Goal: Transaction & Acquisition: Purchase product/service

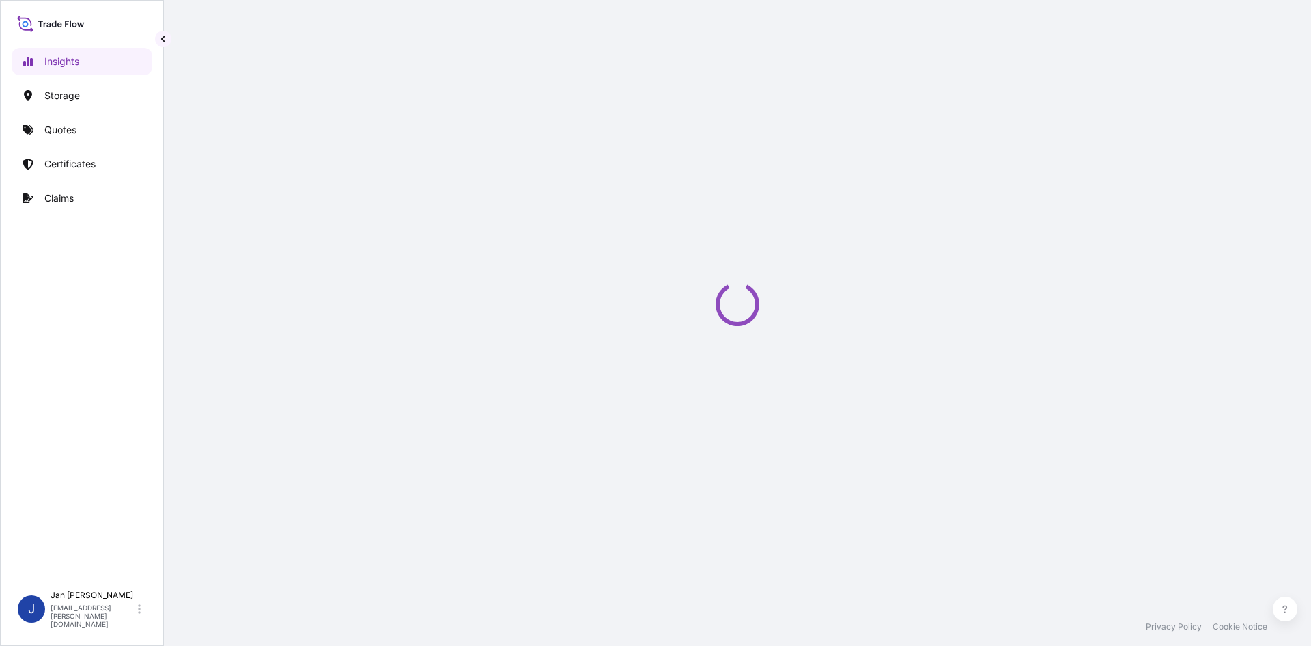
select select "2025"
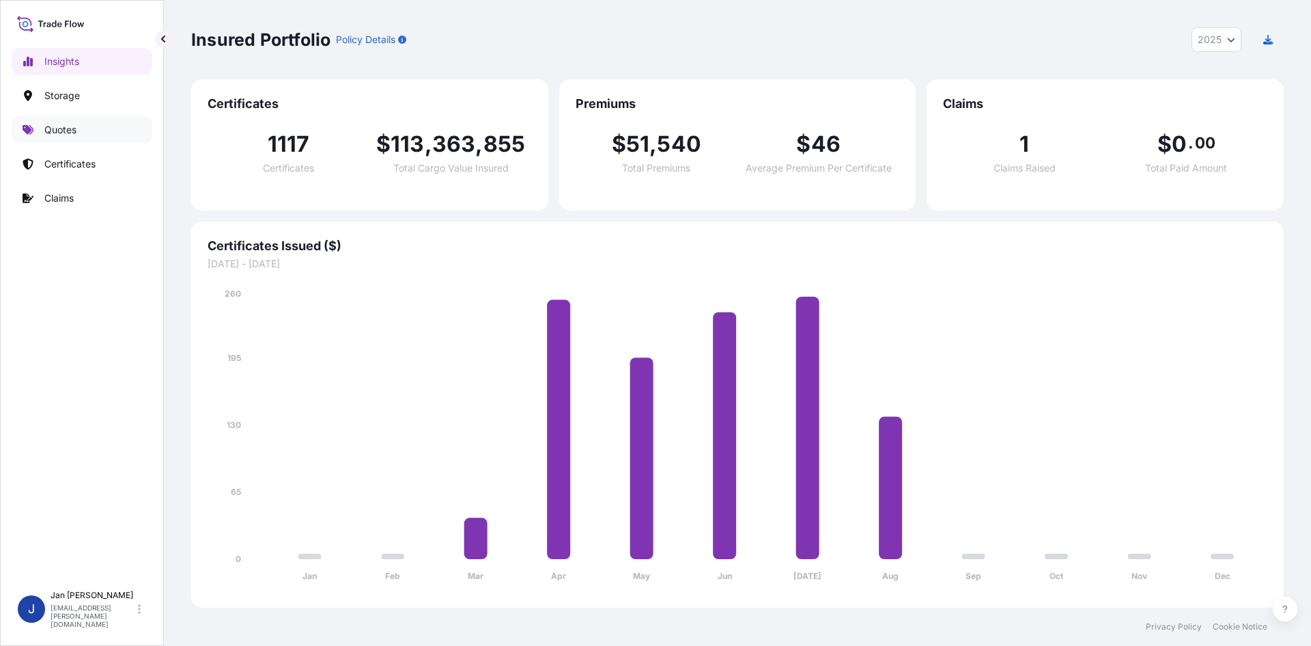
click at [47, 125] on p "Quotes" at bounding box center [60, 130] width 32 height 14
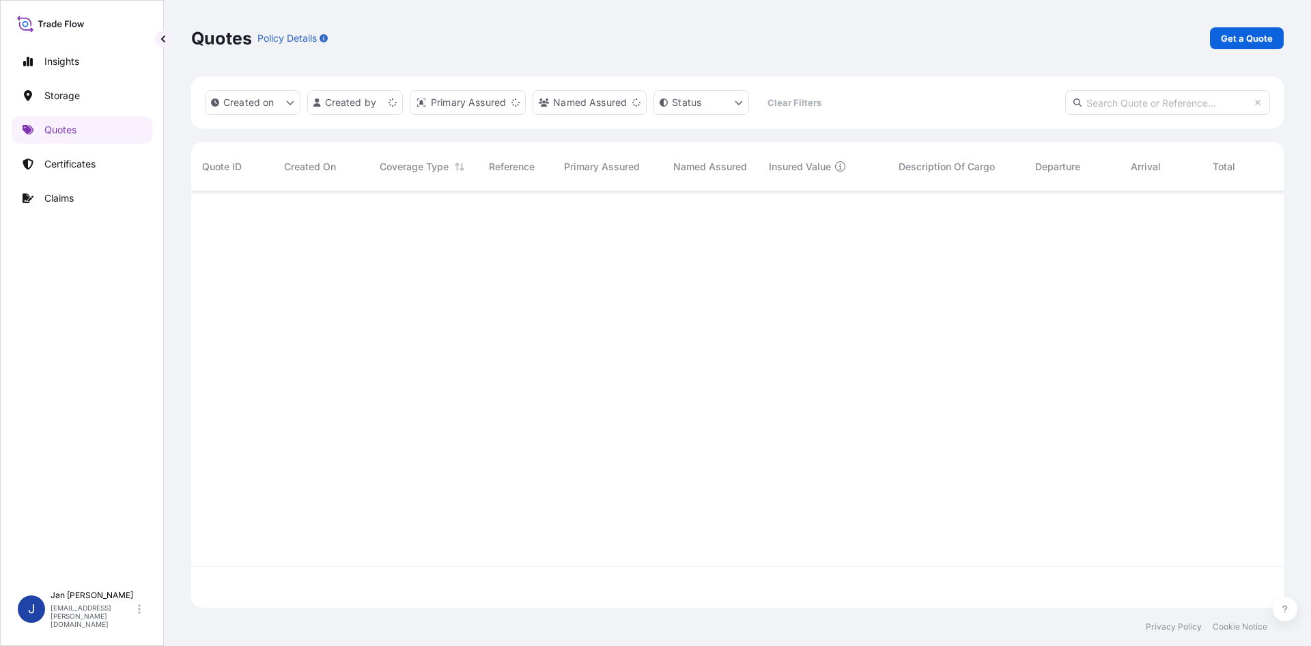
scroll to position [413, 1083]
click at [1247, 46] on link "Get a Quote" at bounding box center [1247, 38] width 74 height 22
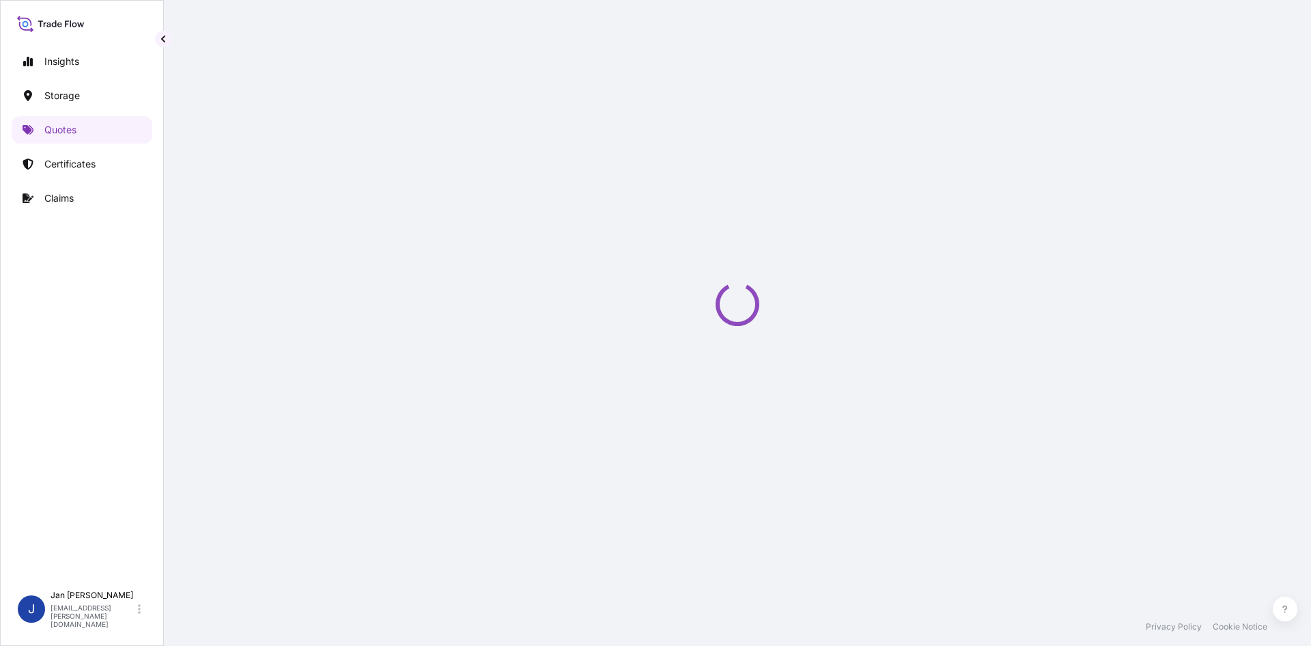
select select "Water"
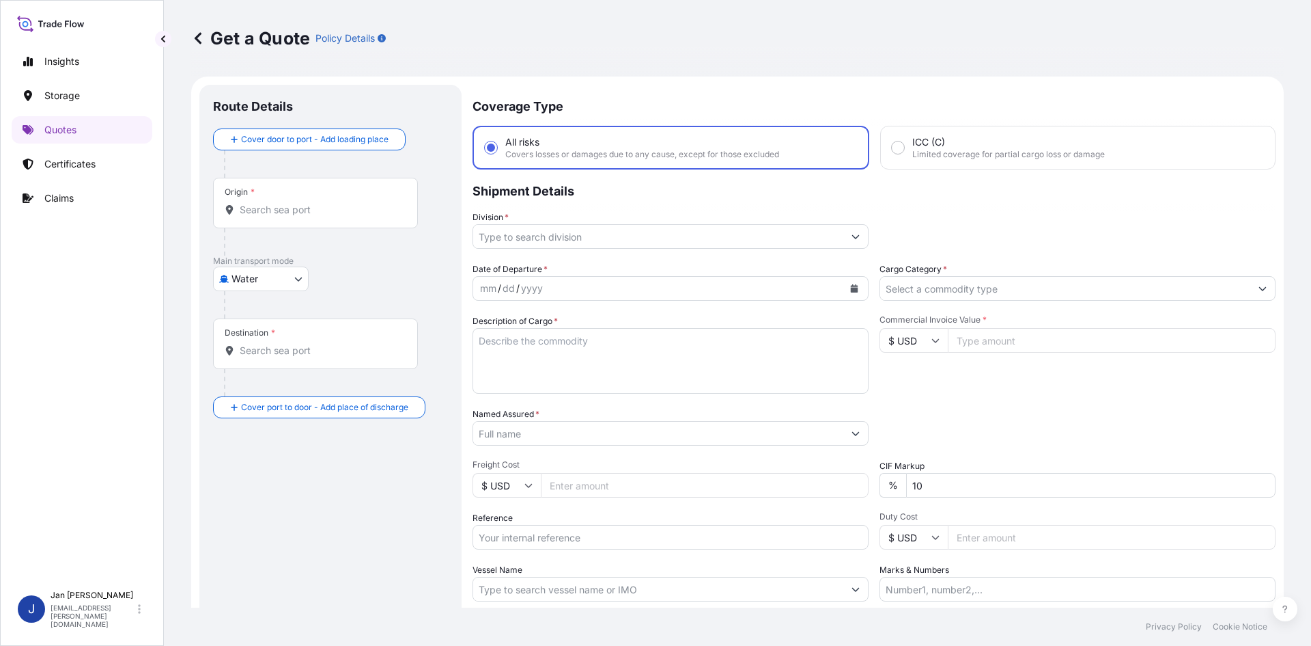
scroll to position [22, 0]
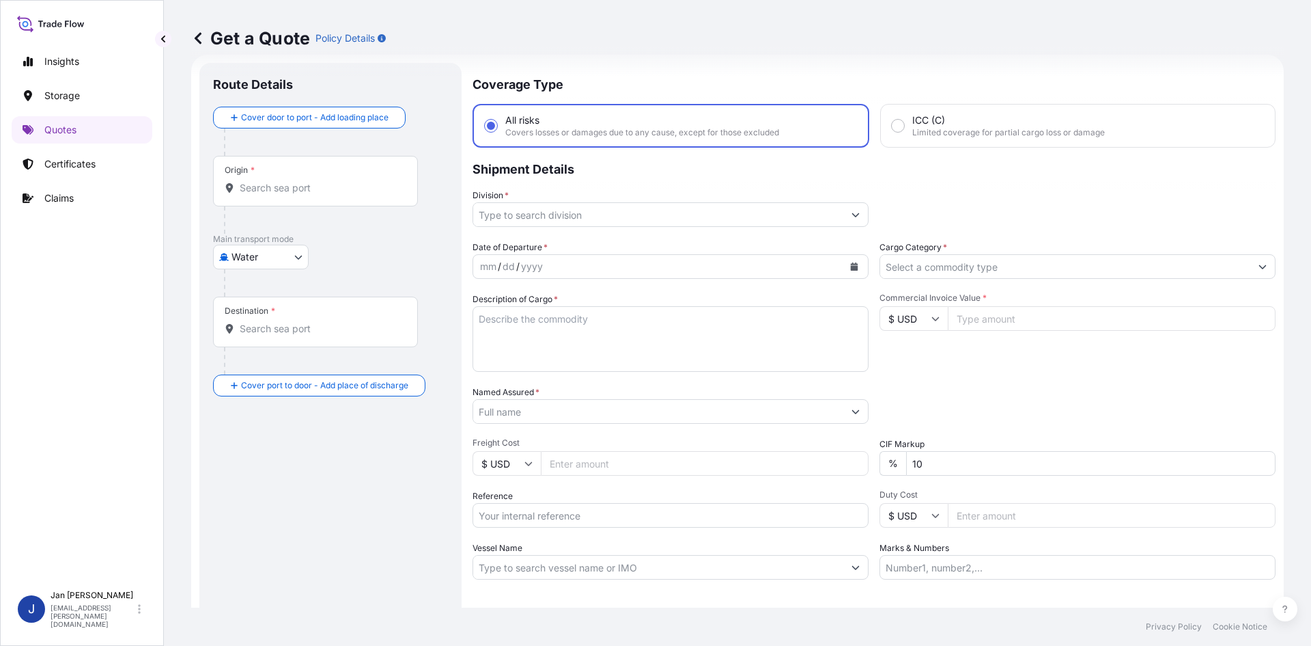
click at [570, 521] on input "Reference" at bounding box center [671, 515] width 396 height 25
paste input "1187428567"
drag, startPoint x: 678, startPoint y: 502, endPoint x: 669, endPoint y: 514, distance: 15.6
click at [676, 505] on div "Reference 1187428567" at bounding box center [671, 508] width 396 height 38
click at [669, 514] on input "1187428567" at bounding box center [671, 515] width 396 height 25
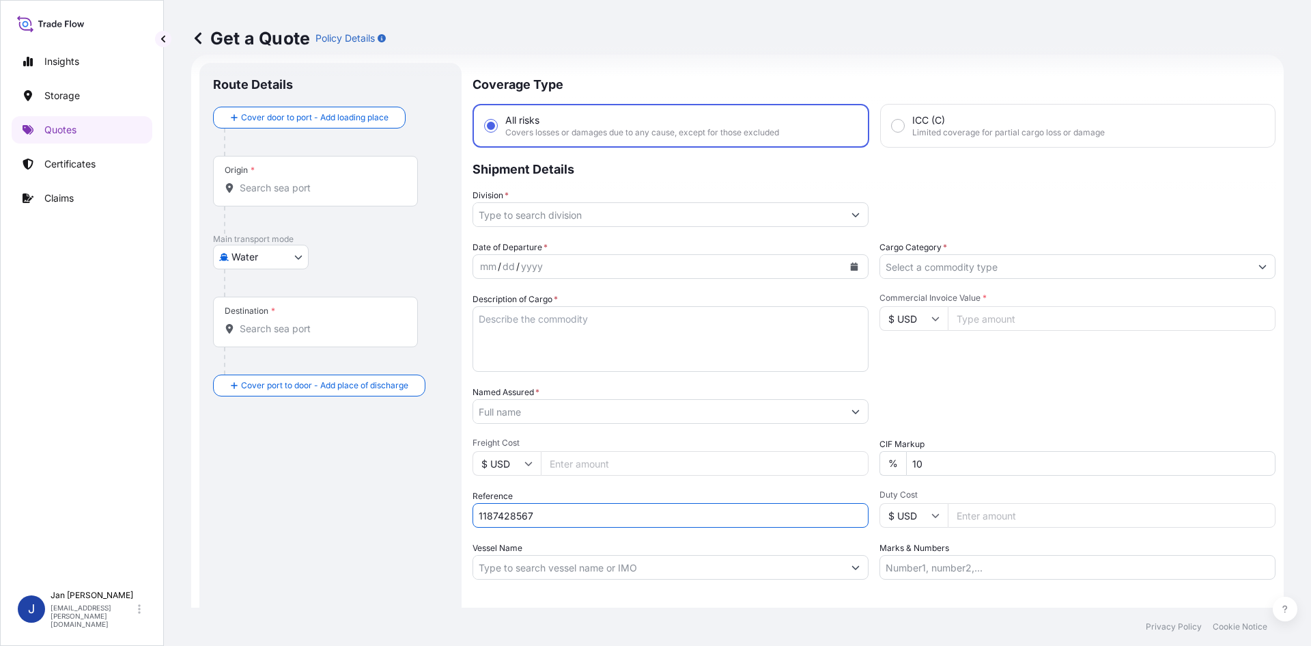
paste input "5013211050"
click at [674, 510] on input "1187428567 5013211050" at bounding box center [671, 515] width 396 height 25
paste input "5013216779"
type input "1187428567 5013211050 5013216779"
drag, startPoint x: 525, startPoint y: 304, endPoint x: 523, endPoint y: 327, distance: 22.6
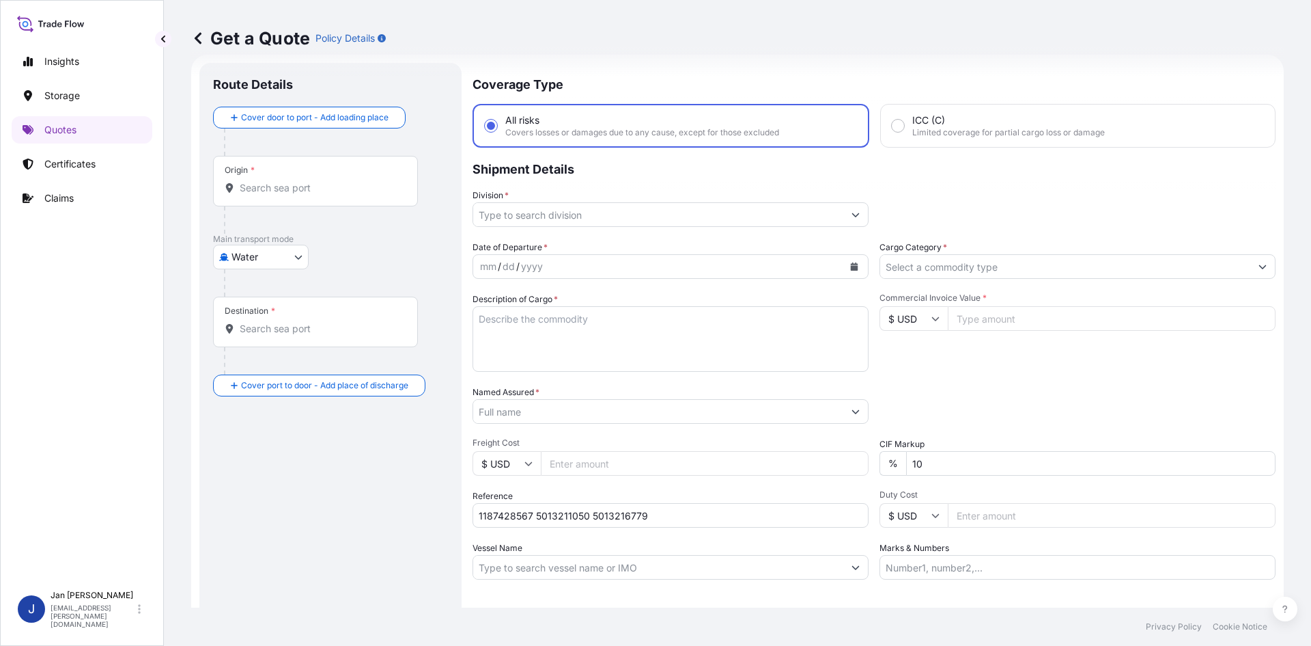
click at [525, 307] on div "Description of Cargo *" at bounding box center [671, 331] width 396 height 79
click at [523, 327] on textarea "Description of Cargo *" at bounding box center [671, 339] width 396 height 66
paste textarea "BAGS LOADED ONTO 108 PALLETS LOADED INTO 6 40' HIGH CUBE CONTAINER LUPOLEN 2420D"
click at [479, 324] on textarea "BAGS LOADED ONTO 108 PALLETS LOADED INTO 6 40' HIGH CUBE CONTAINER LUPOLEN 2420D" at bounding box center [671, 339] width 396 height 66
click at [477, 312] on textarea "BAGS LOADED ONTO 108 PALLETS LOADED INTO 6 40' HIGH CUBE CONTAINER LUPOLEN 2420D" at bounding box center [671, 339] width 396 height 66
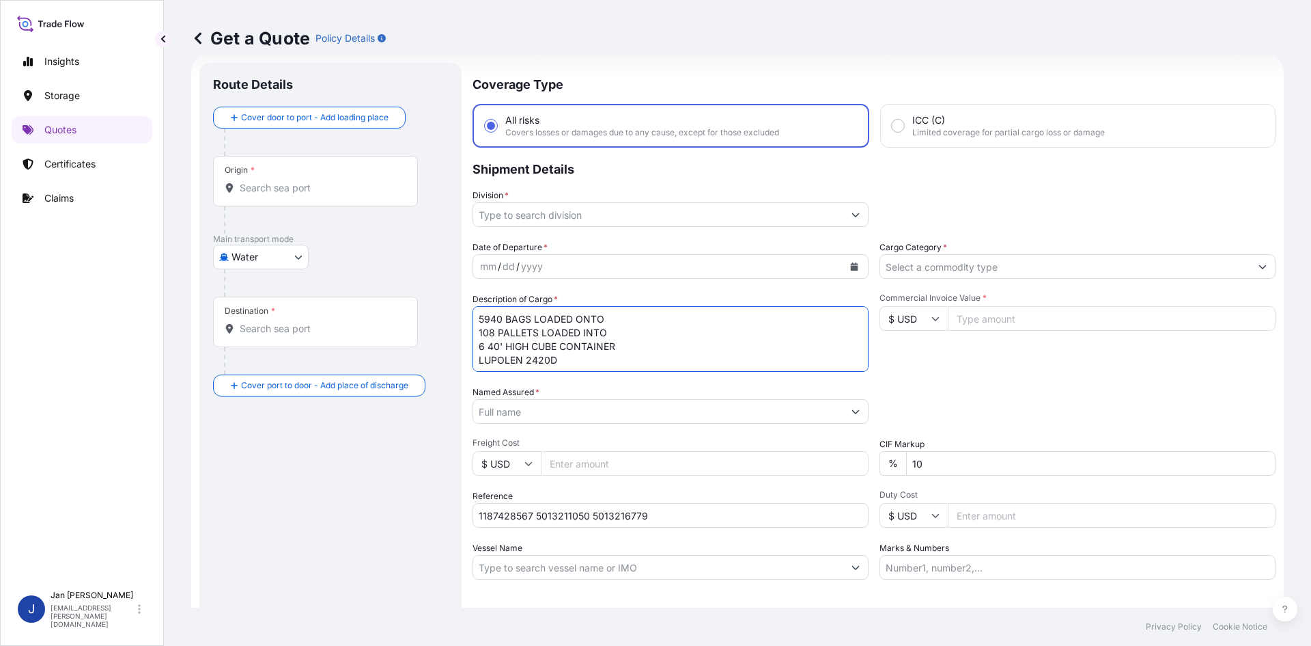
type textarea "5940 BAGS LOADED ONTO 108 PALLETS LOADED INTO 6 40' HIGH CUBE CONTAINER LUPOLEN…"
click at [854, 259] on button "Calendar" at bounding box center [855, 266] width 22 height 22
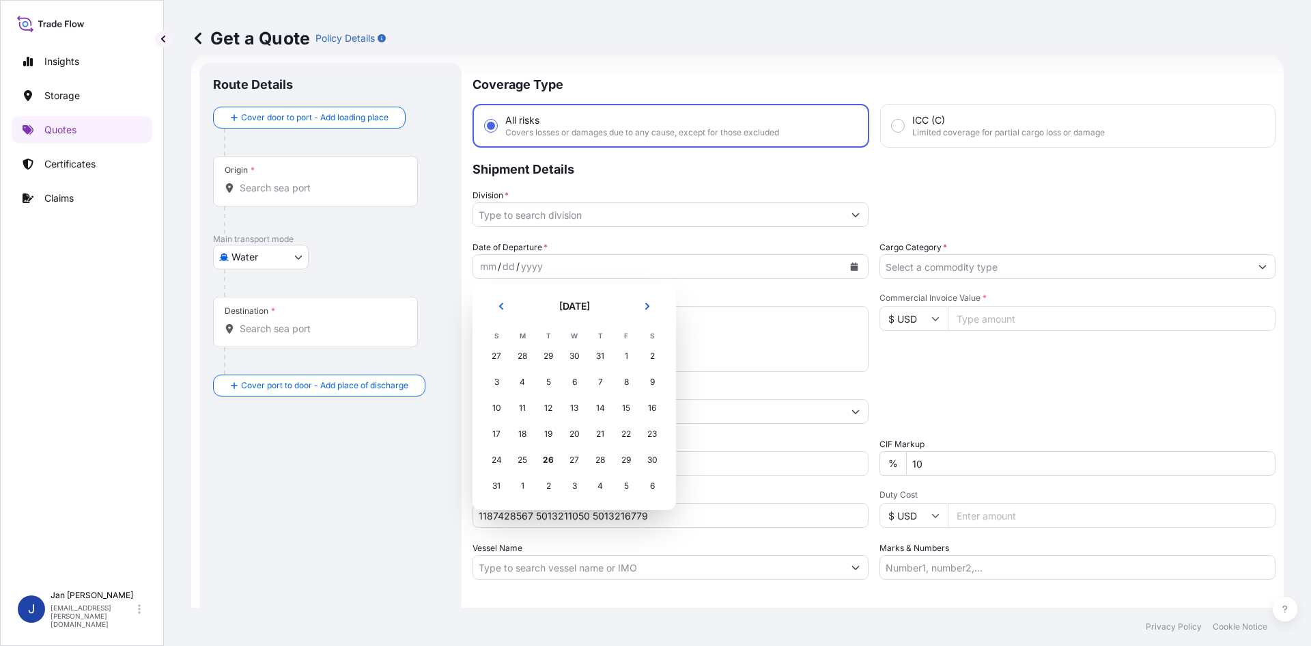
click at [527, 461] on div "25" at bounding box center [522, 459] width 25 height 25
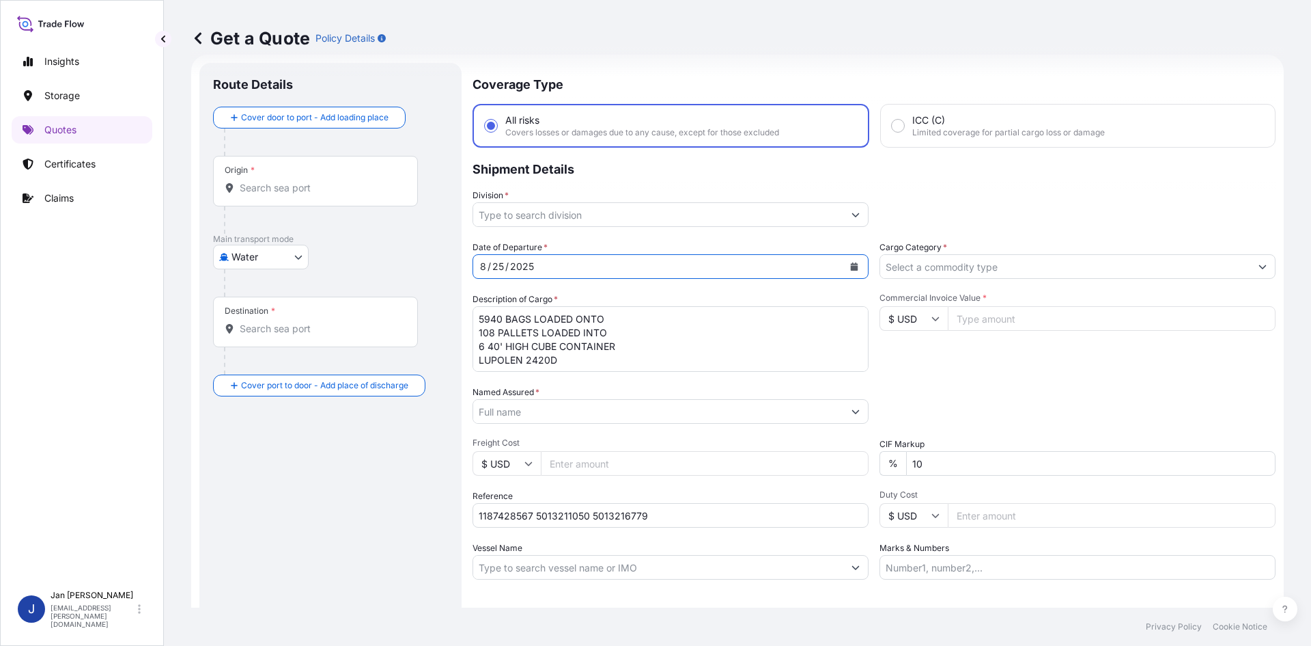
drag, startPoint x: 772, startPoint y: 234, endPoint x: 778, endPoint y: 223, distance: 12.5
click at [773, 233] on div "Coverage Type All risks Covers losses or damages due to any cause, except for t…" at bounding box center [874, 372] width 803 height 618
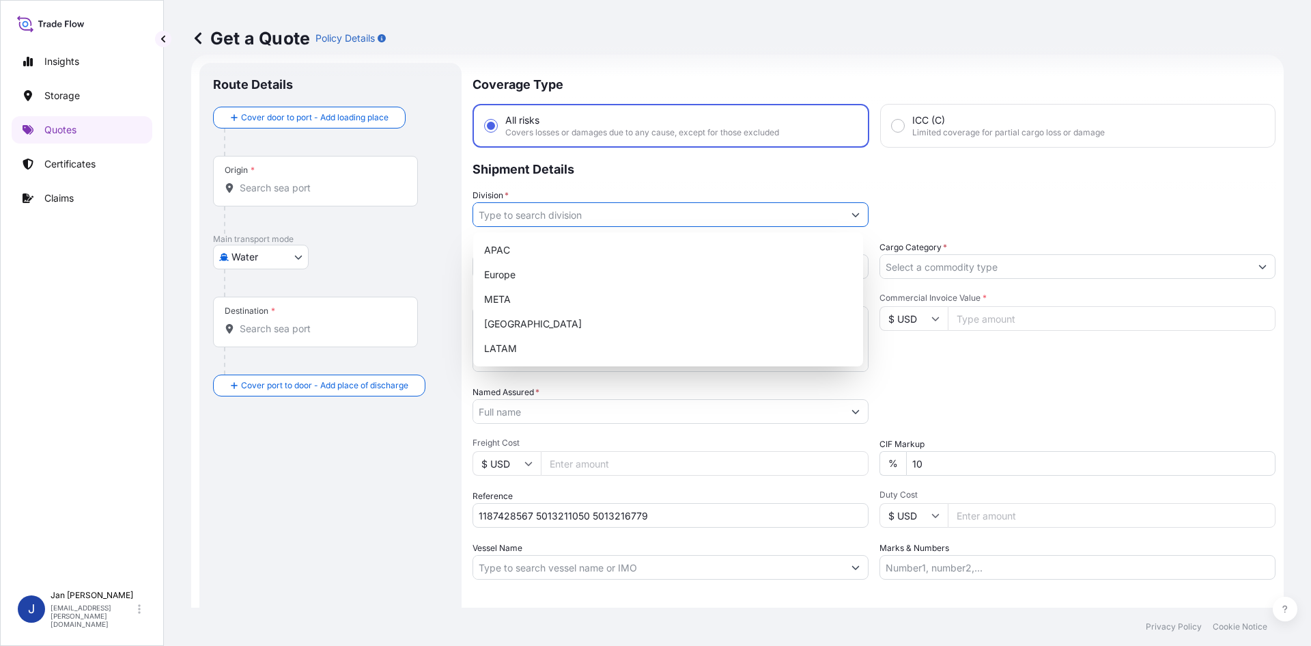
click at [778, 223] on input "Division *" at bounding box center [658, 214] width 370 height 25
click at [648, 276] on div "Europe" at bounding box center [668, 274] width 379 height 25
type input "Europe"
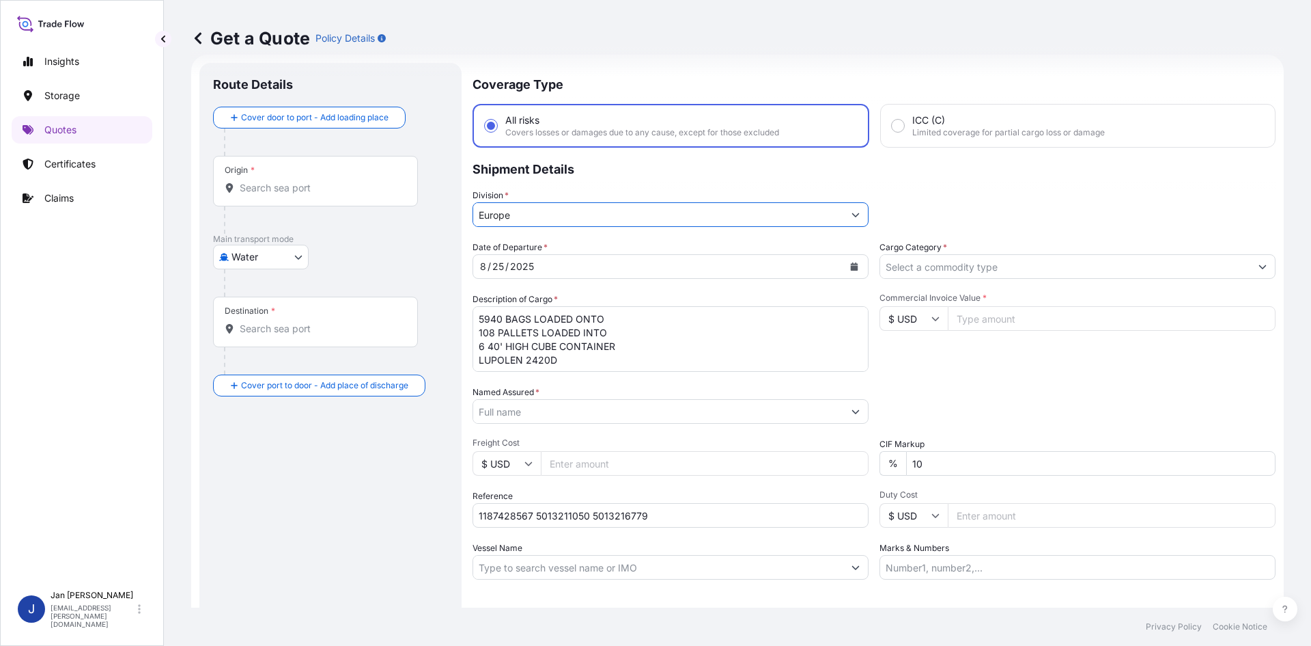
click at [973, 252] on div "Cargo Category *" at bounding box center [1078, 259] width 396 height 38
click at [968, 259] on input "Cargo Category *" at bounding box center [1065, 266] width 370 height 25
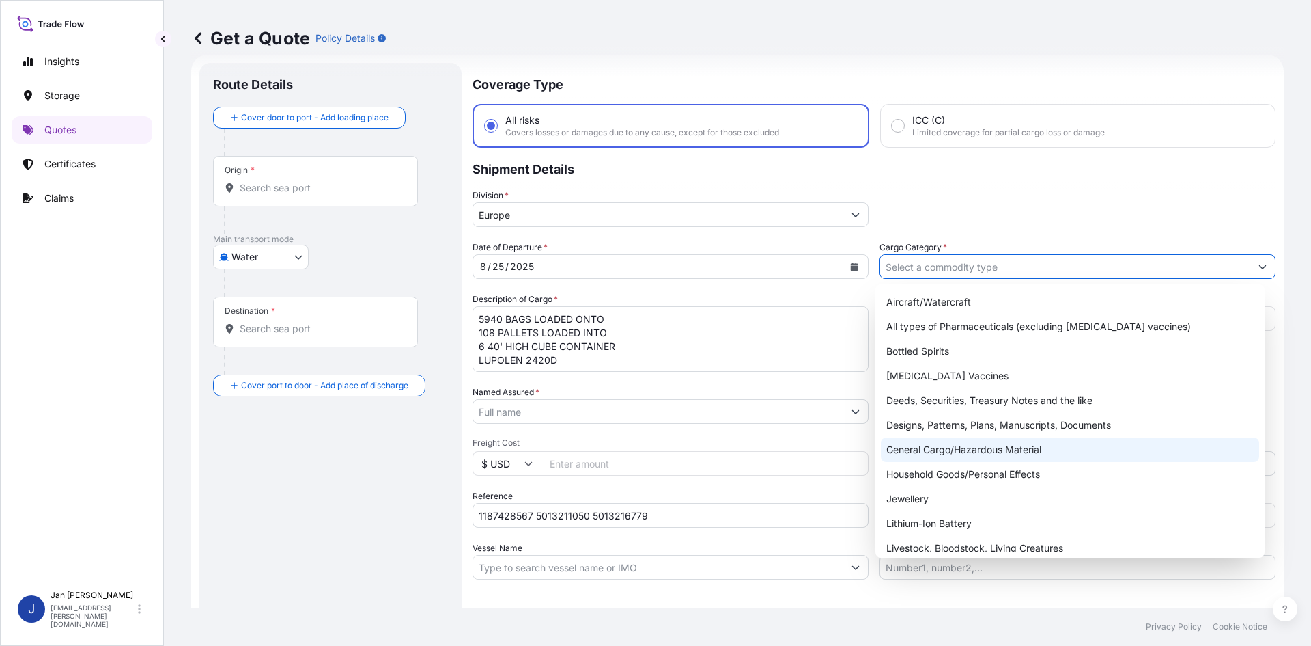
click at [921, 456] on div "General Cargo/Hazardous Material" at bounding box center [1070, 449] width 379 height 25
type input "General Cargo/Hazardous Material"
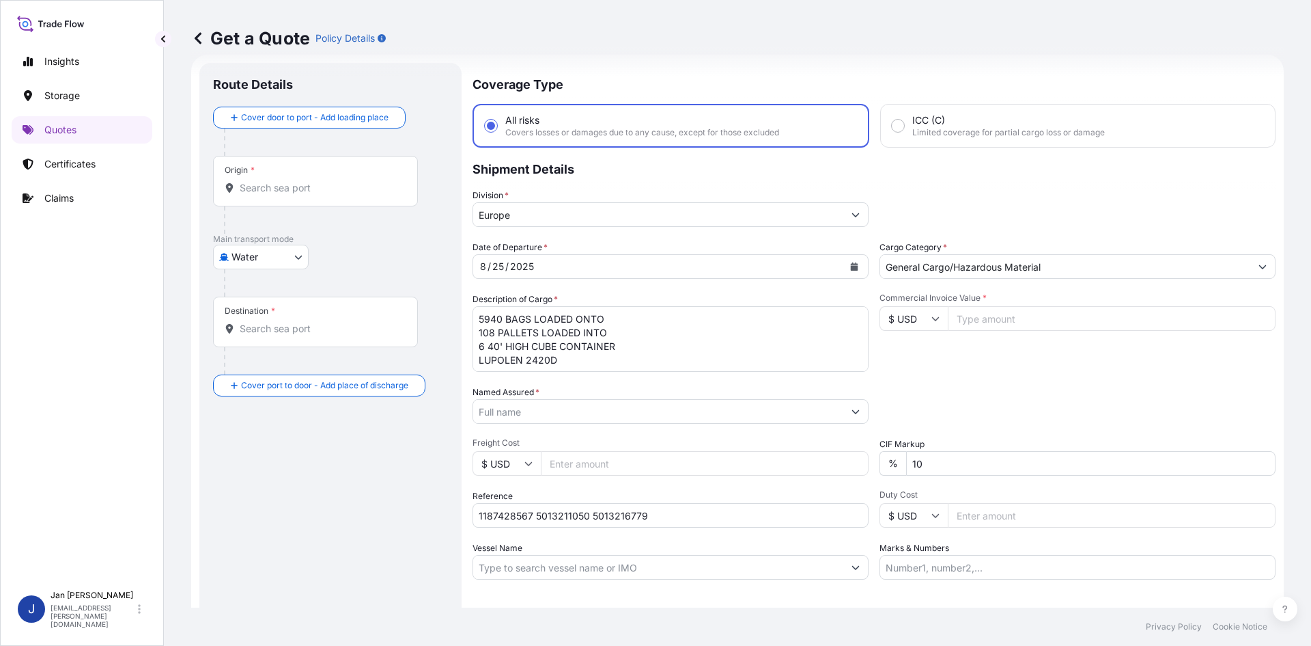
click at [949, 423] on div "Packing Category Type to search a container mode Please select a primary mode o…" at bounding box center [1078, 404] width 396 height 38
click at [1016, 314] on input "Commercial Invoice Value *" at bounding box center [1112, 318] width 328 height 25
paste input "142640.58"
type input "142640.58"
click at [911, 313] on input "$ USD" at bounding box center [914, 318] width 68 height 25
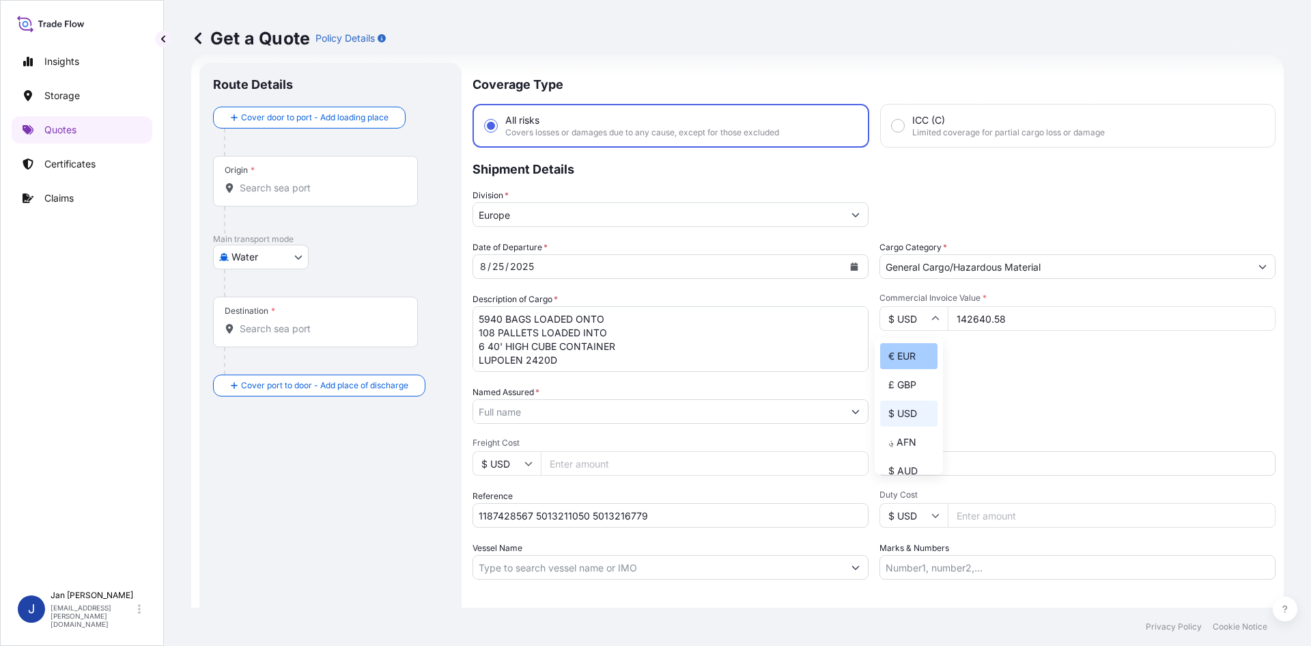
click at [900, 352] on div "€ EUR" at bounding box center [908, 356] width 57 height 26
type input "€ EUR"
click at [983, 359] on div "Commercial Invoice Value * € EUR 142640.58" at bounding box center [1078, 331] width 396 height 79
click at [212, 172] on div "Route Details Cover door to port - Add loading place Place of loading Road / [G…" at bounding box center [330, 372] width 262 height 618
click at [247, 180] on div "Origin *" at bounding box center [315, 181] width 205 height 51
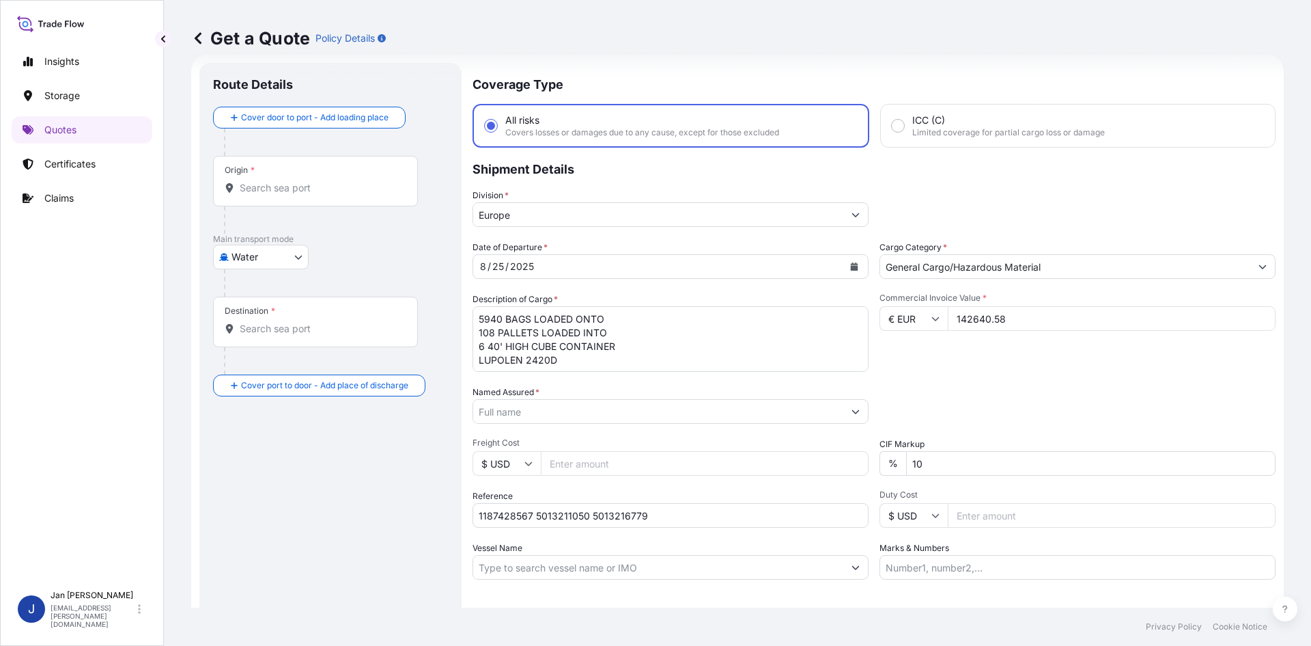
click at [247, 181] on input "Origin *" at bounding box center [320, 188] width 161 height 14
paste input "FOS SUR MER"
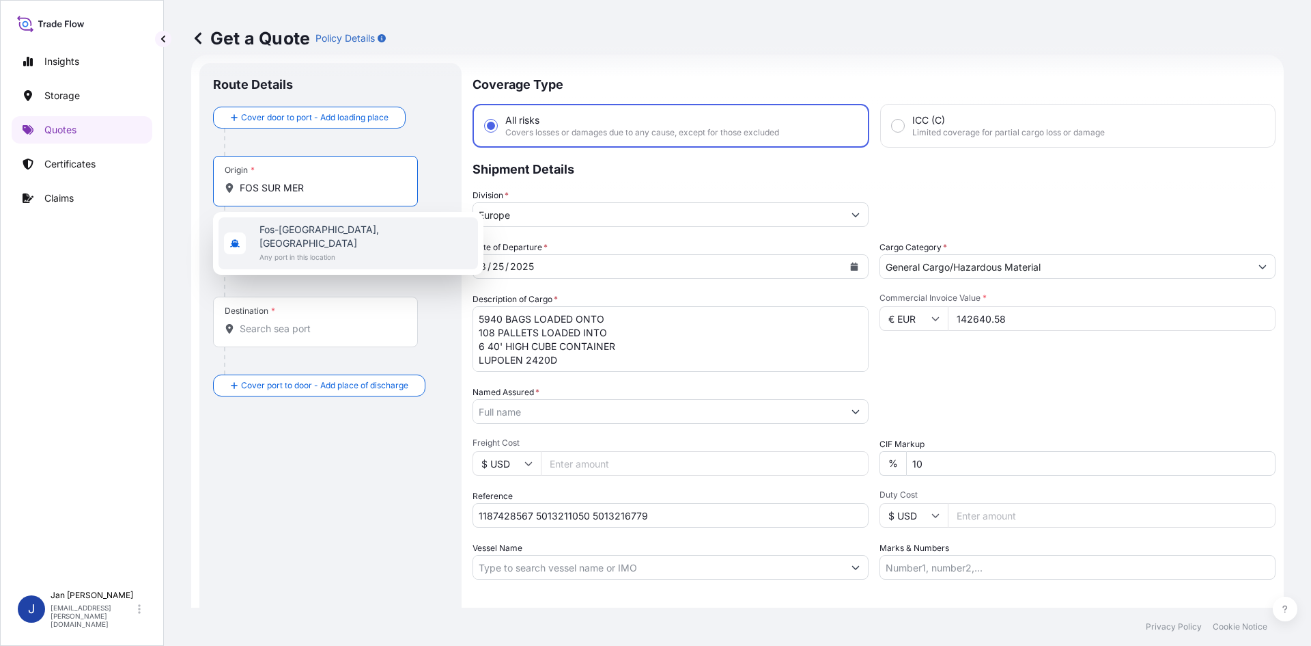
click at [321, 250] on span "Any port in this location" at bounding box center [366, 257] width 213 height 14
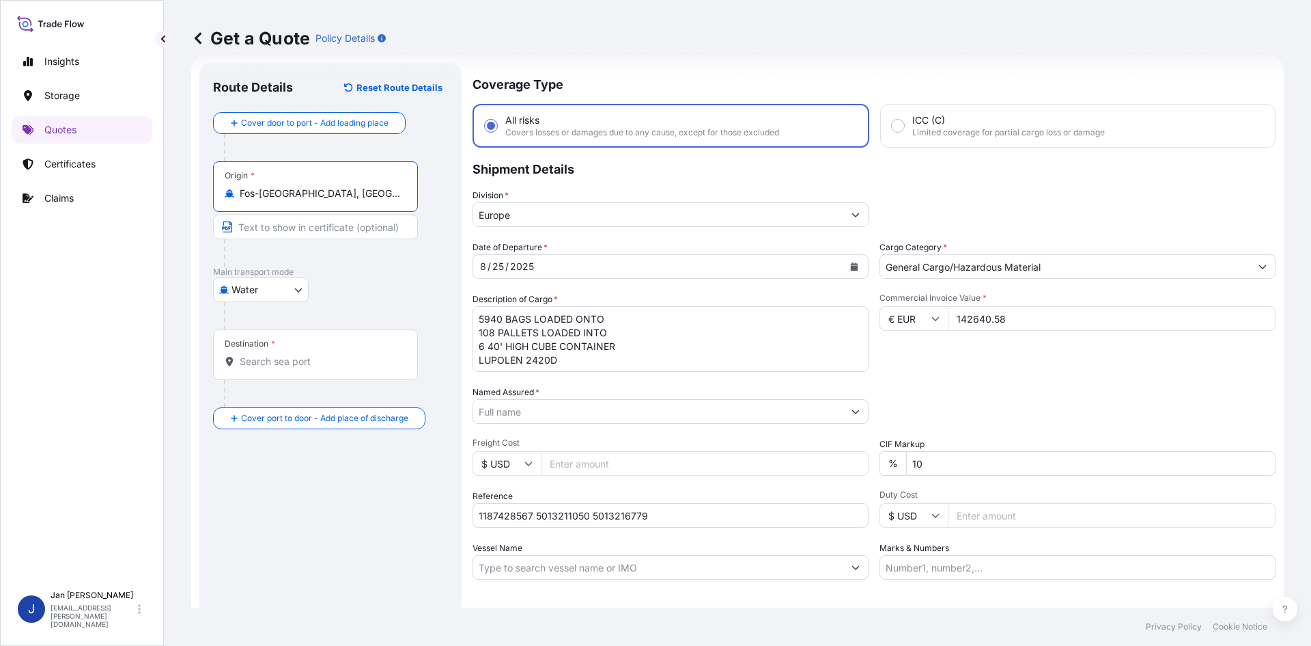
type input "Fos-[GEOGRAPHIC_DATA], [GEOGRAPHIC_DATA]"
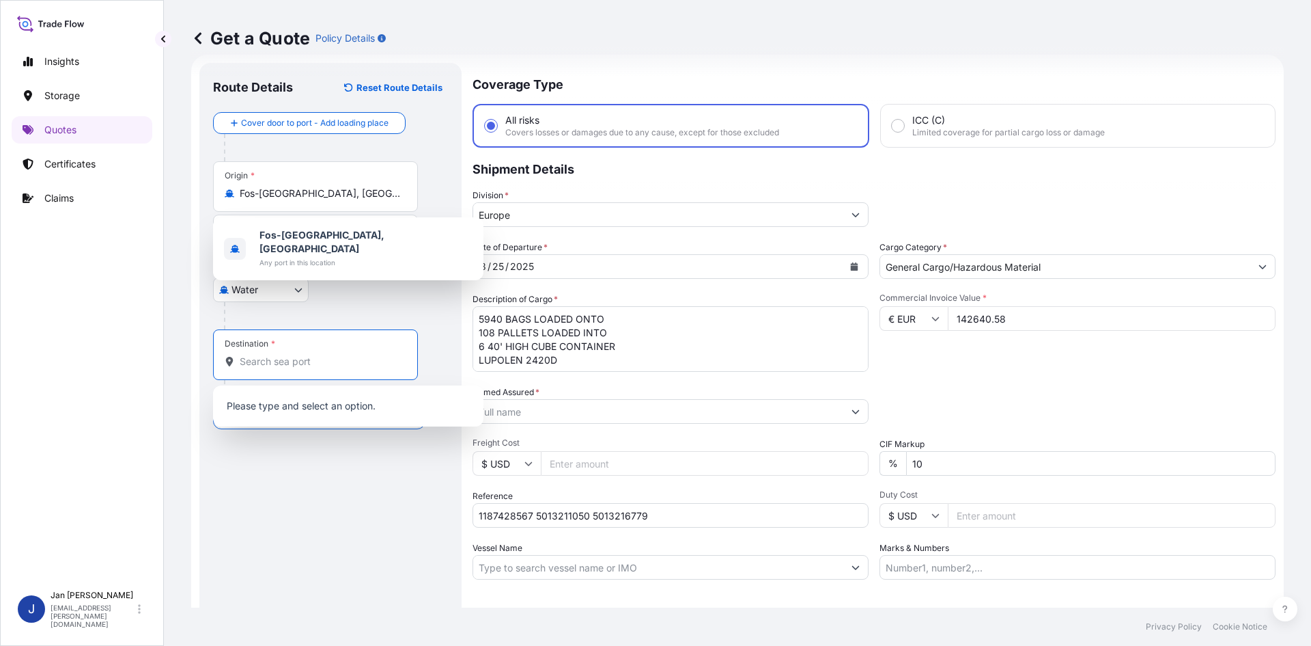
click at [277, 367] on input "Destination *" at bounding box center [320, 362] width 161 height 14
paste input "GEBZE"
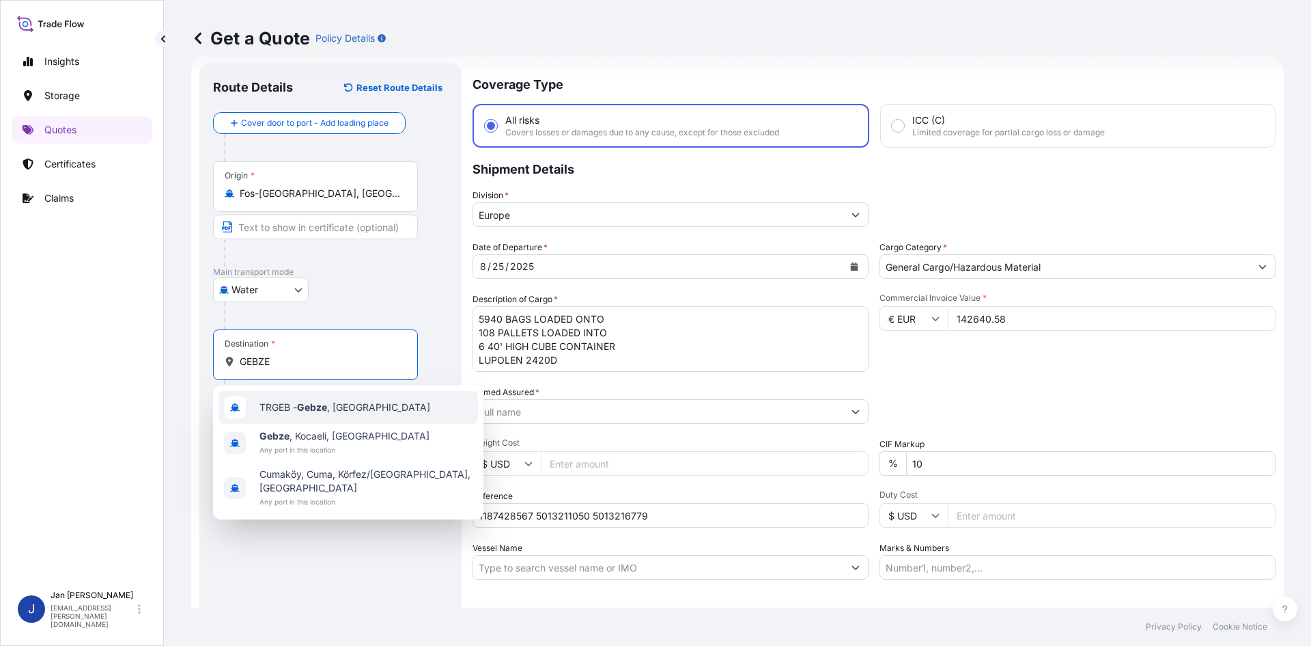
click at [296, 402] on span "TRGEB - Gebze , [GEOGRAPHIC_DATA]" at bounding box center [345, 407] width 171 height 14
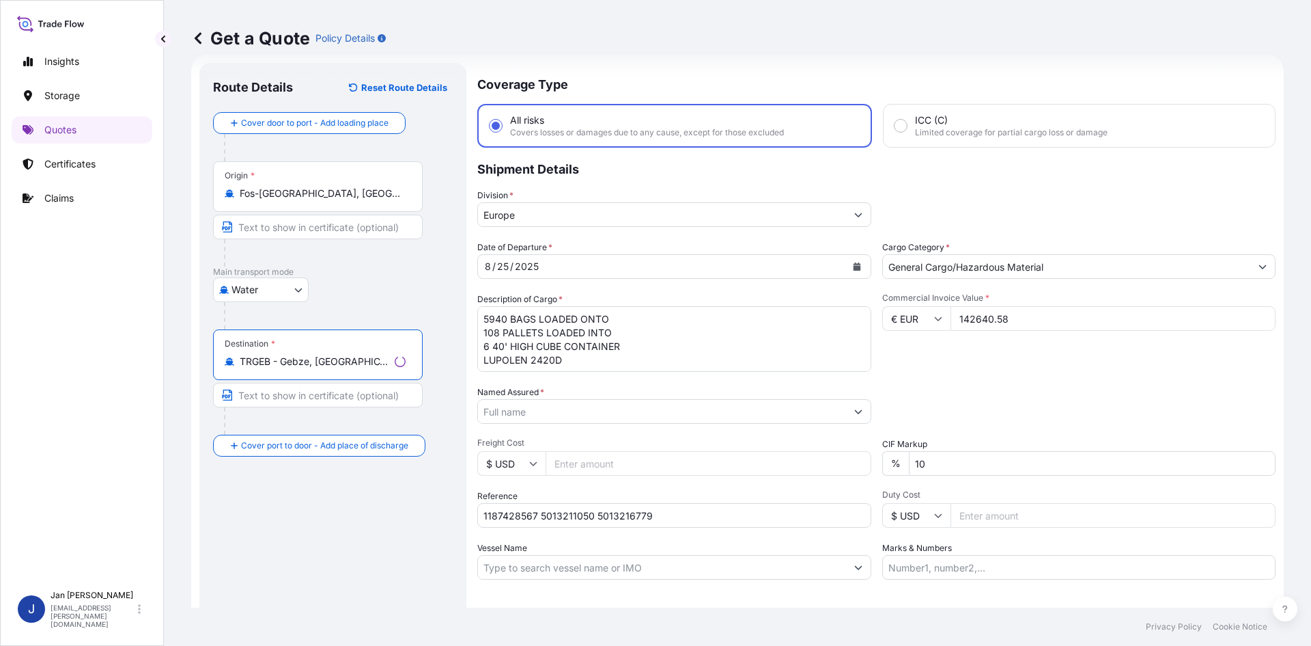
type input "TRGEB - Gebze, [GEOGRAPHIC_DATA]"
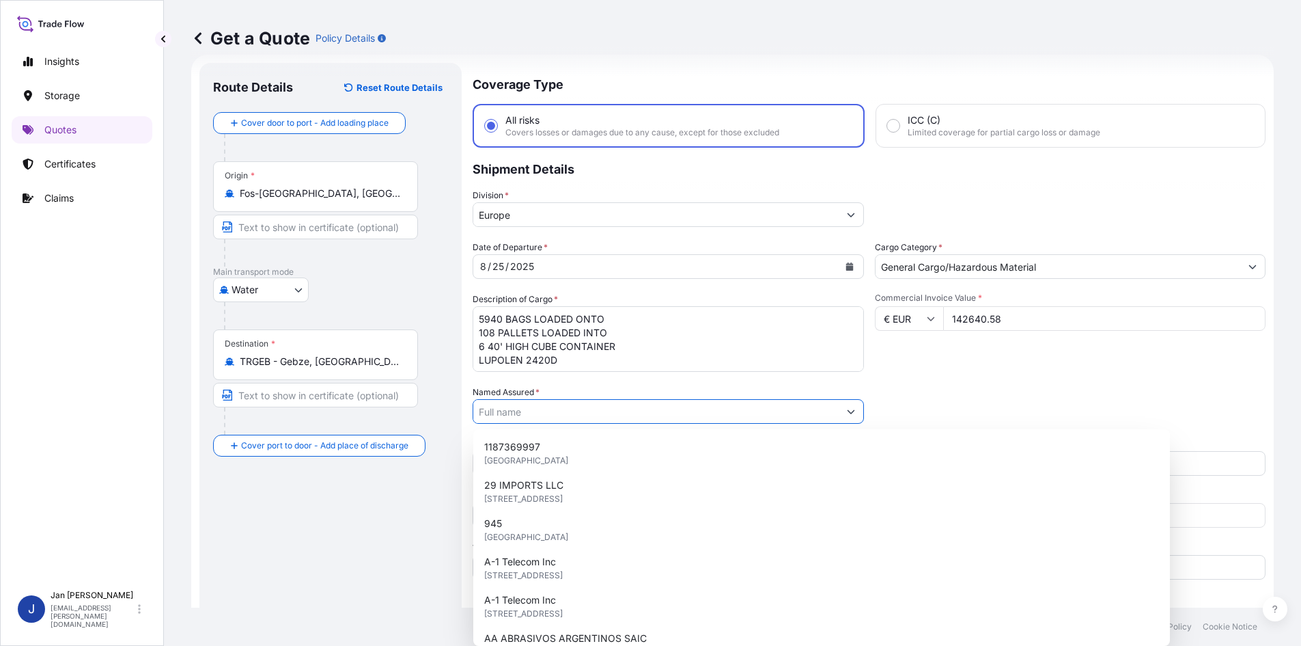
click at [520, 420] on input "Named Assured *" at bounding box center [655, 411] width 365 height 25
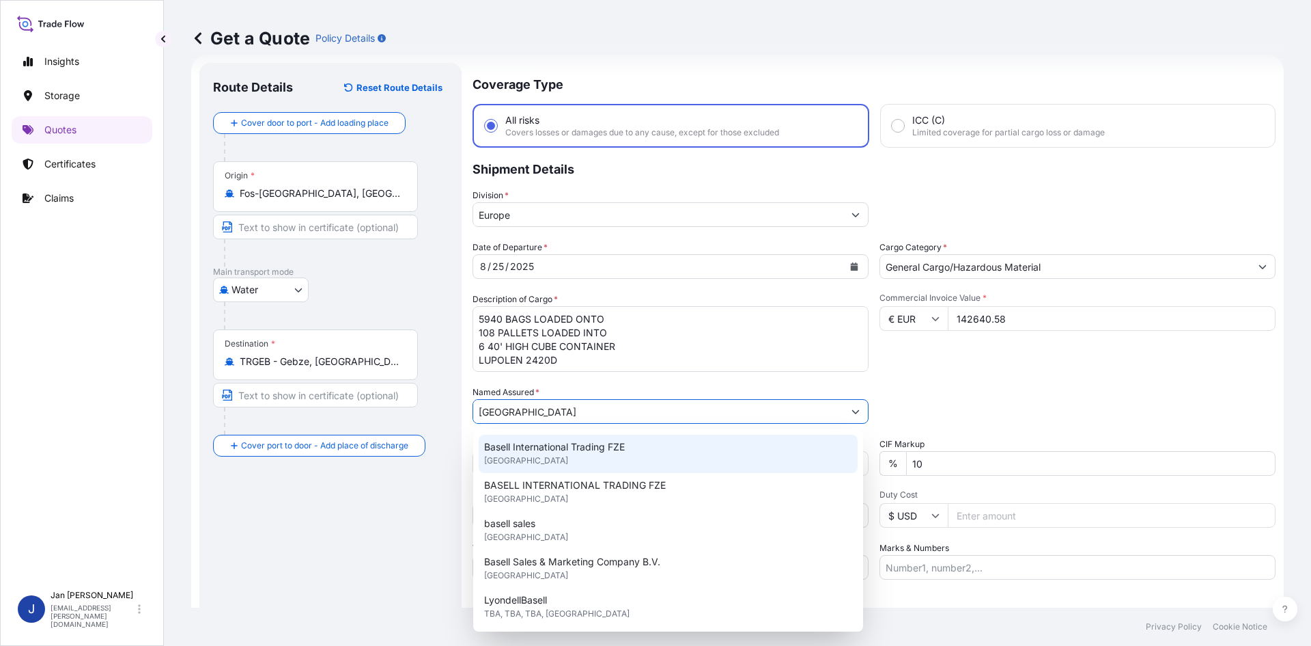
click at [577, 457] on div "Basell International Trading FZE [GEOGRAPHIC_DATA]" at bounding box center [668, 453] width 379 height 38
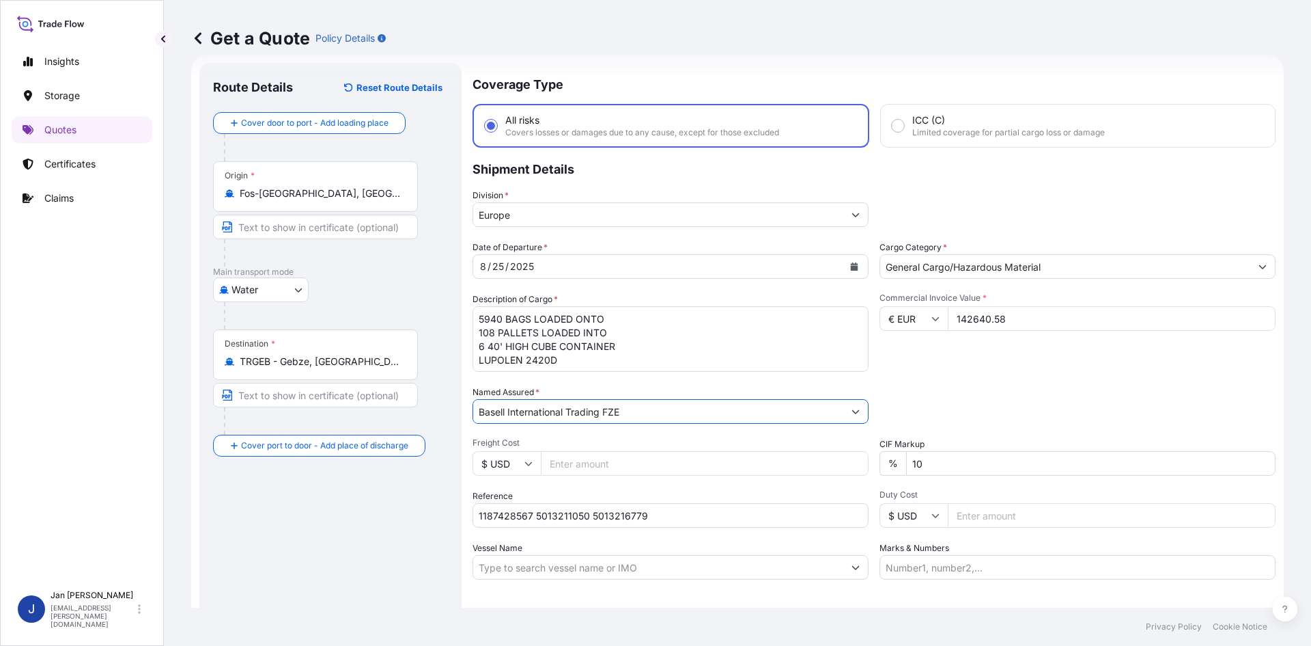
type input "Basell International Trading FZE"
click at [915, 397] on div "Packing Category Type to search a container mode Please select a primary mode o…" at bounding box center [1078, 404] width 396 height 38
click at [932, 570] on input "Marks & Numbers" at bounding box center [1078, 567] width 396 height 25
paste input "ALTINATES / [GEOGRAPHIC_DATA]"
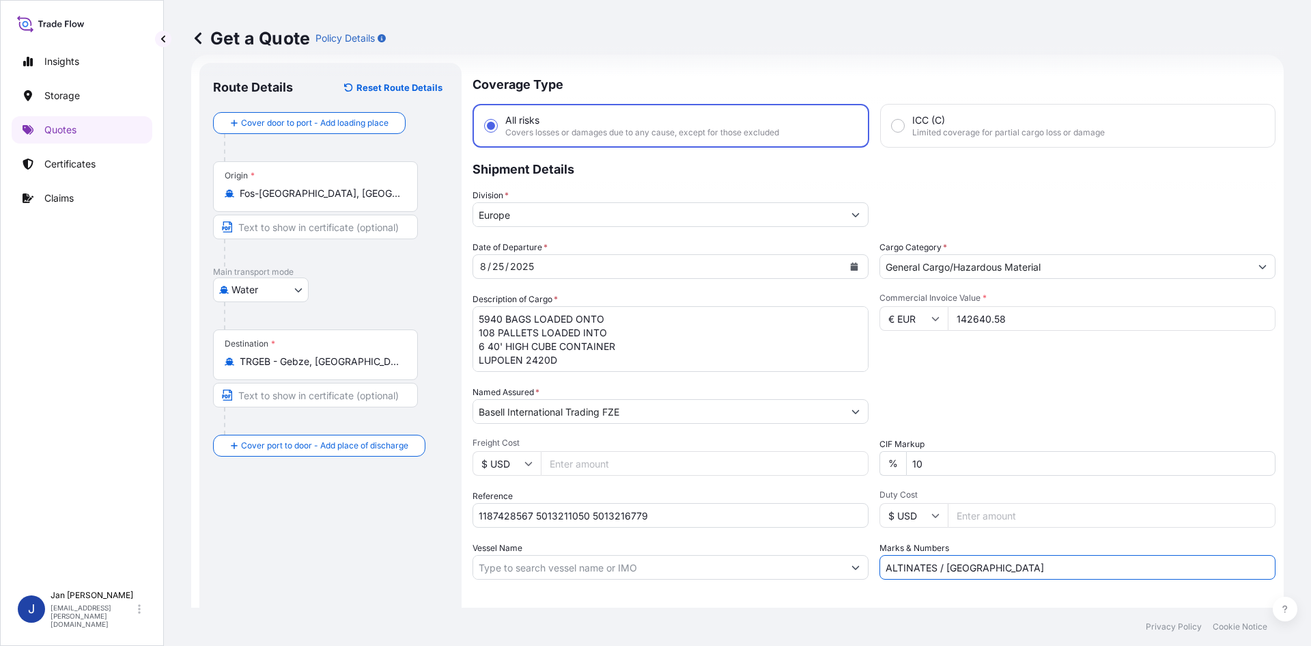
type input "ALTINATES / [GEOGRAPHIC_DATA]"
click at [879, 599] on div "Letter of Credit This shipment has a letter of credit Letter of credit * Letter…" at bounding box center [874, 616] width 803 height 53
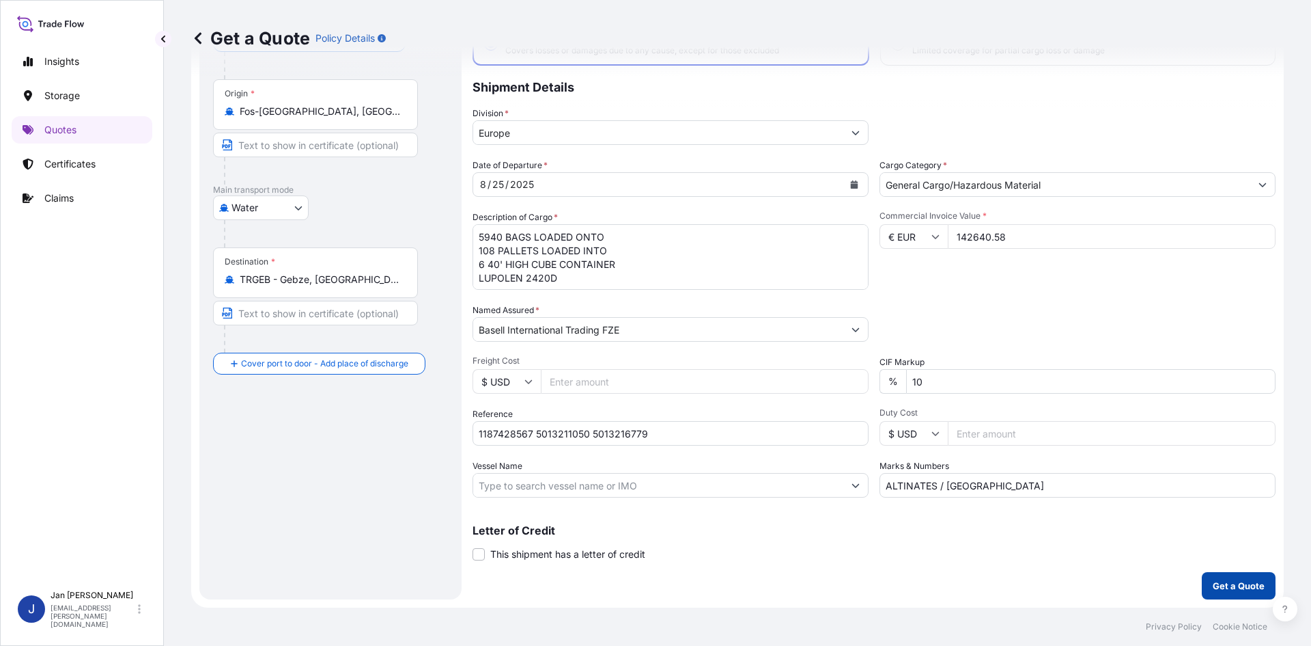
click at [1215, 593] on button "Get a Quote" at bounding box center [1239, 585] width 74 height 27
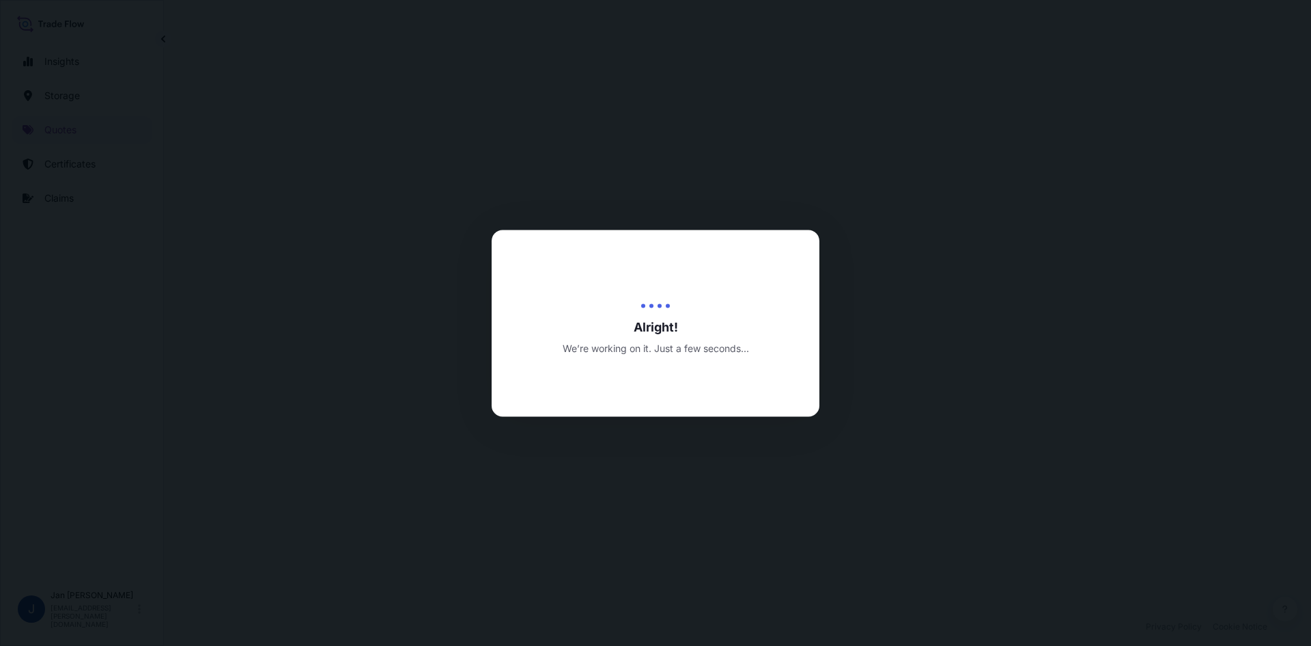
select select "Water"
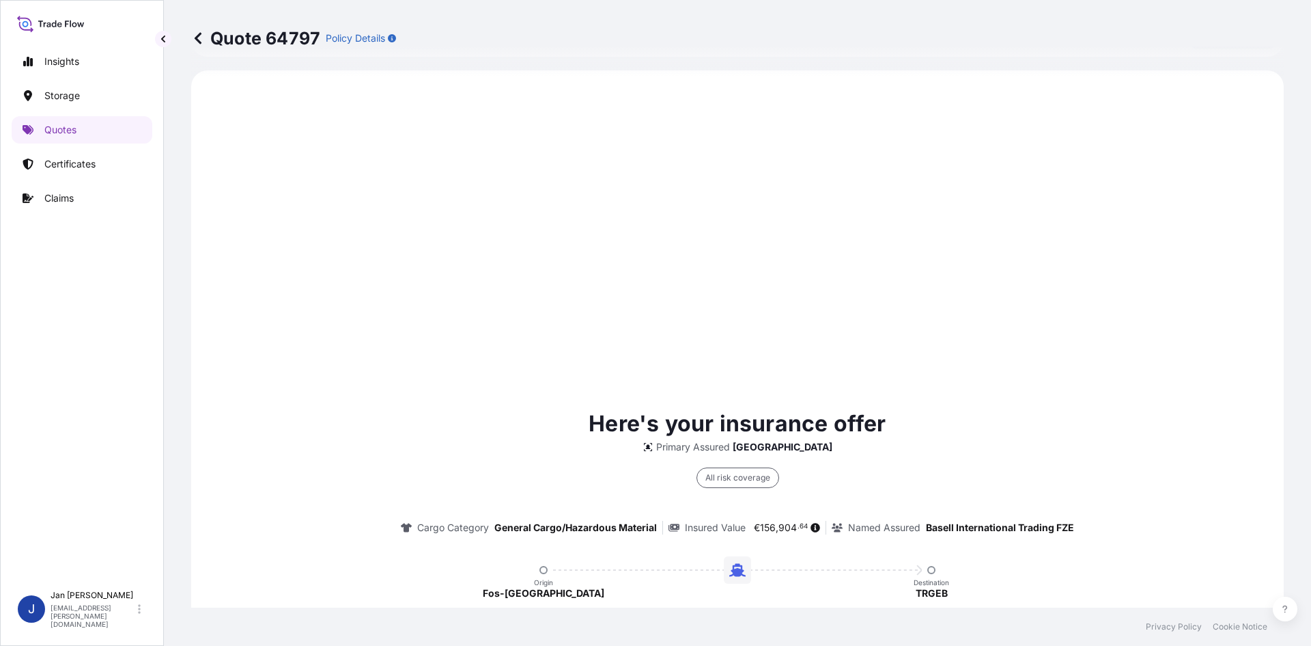
scroll to position [656, 0]
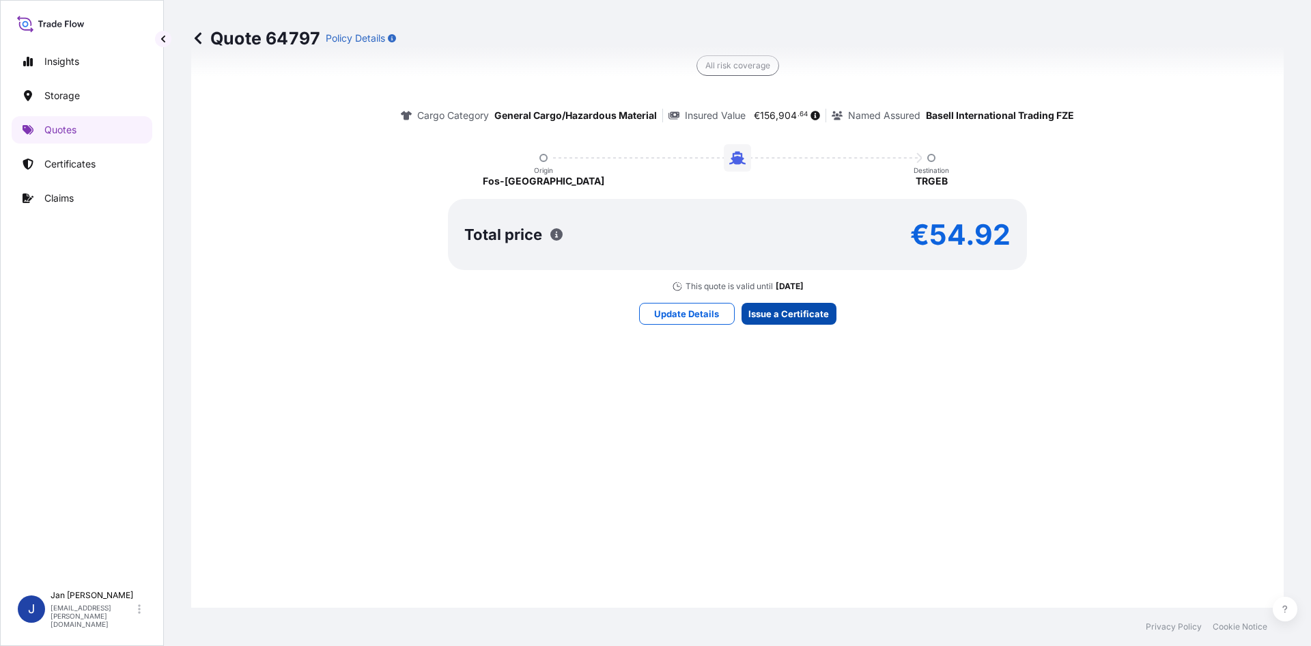
drag, startPoint x: 758, startPoint y: 298, endPoint x: 758, endPoint y: 306, distance: 8.2
click at [758, 299] on div "Here's your insurance offer Primary Assured [GEOGRAPHIC_DATA] All risk coverage…" at bounding box center [737, 160] width 1055 height 964
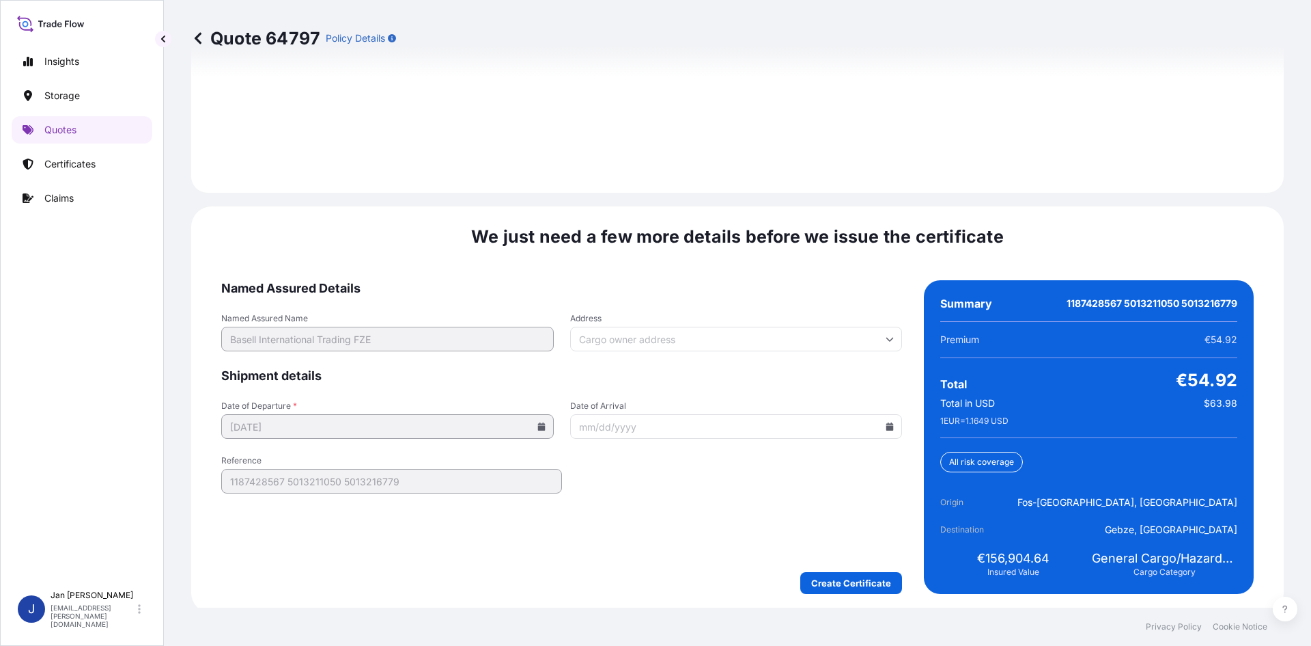
scroll to position [1960, 0]
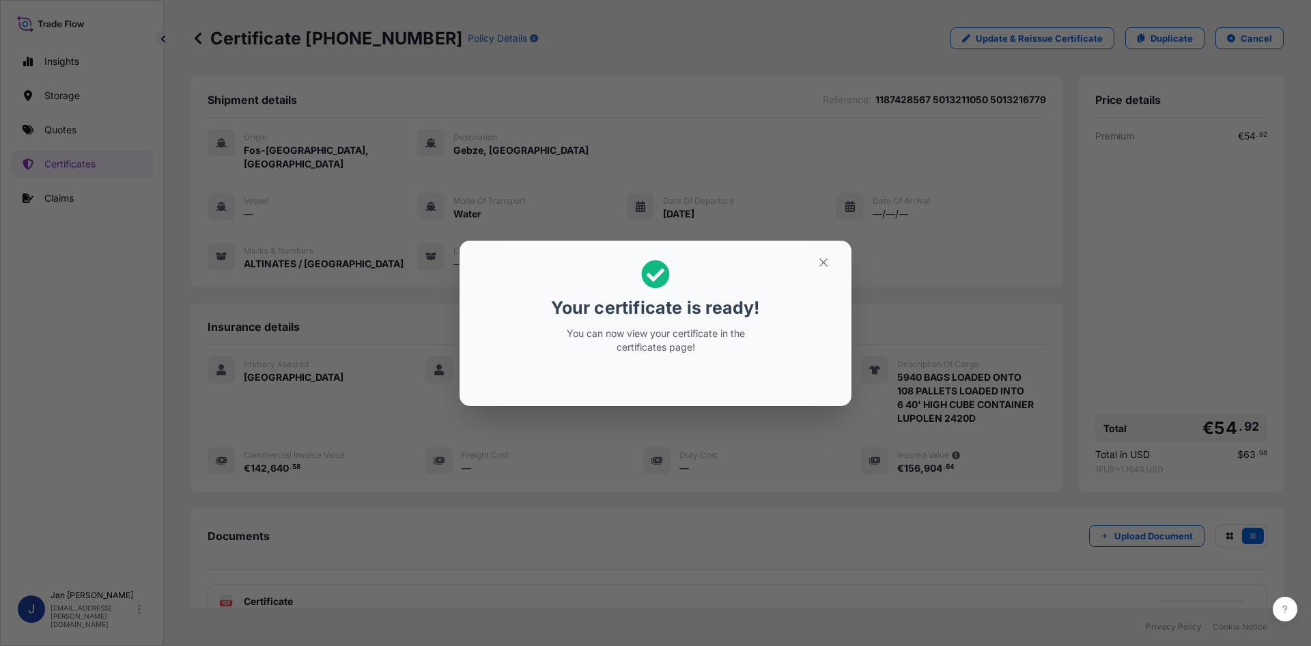
click at [758, 157] on div "Your certificate is ready! You can now view your certificate in the certificate…" at bounding box center [655, 323] width 1311 height 646
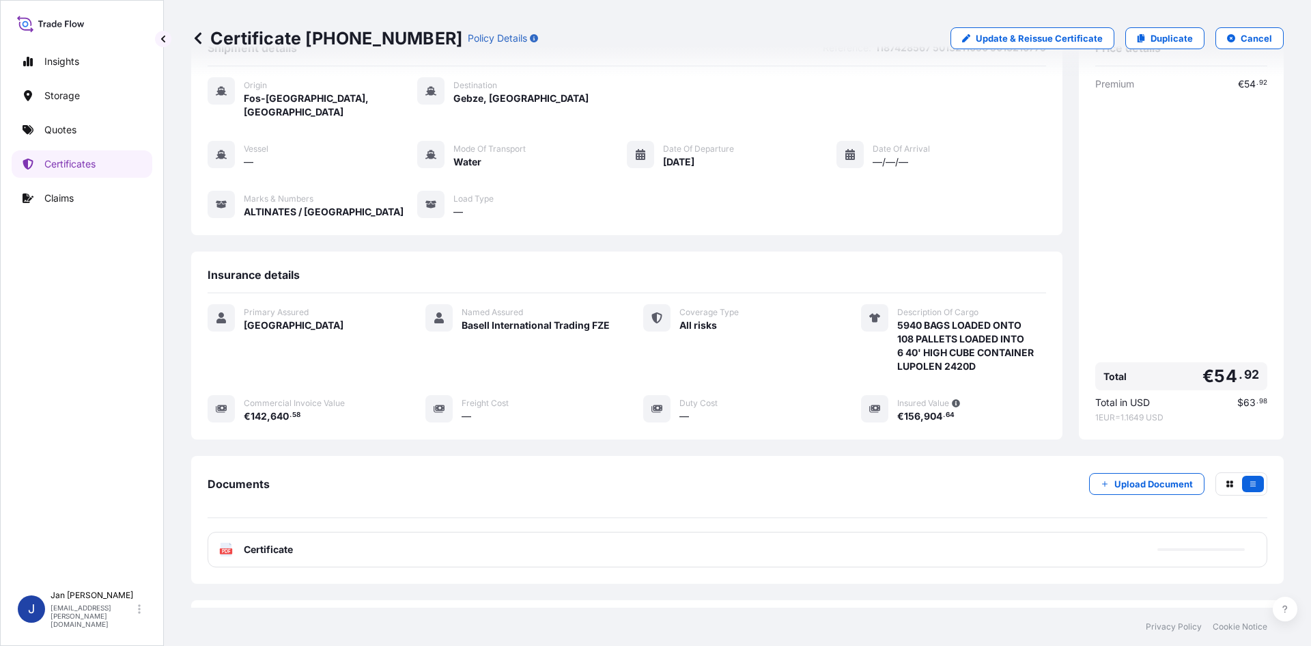
scroll to position [100, 0]
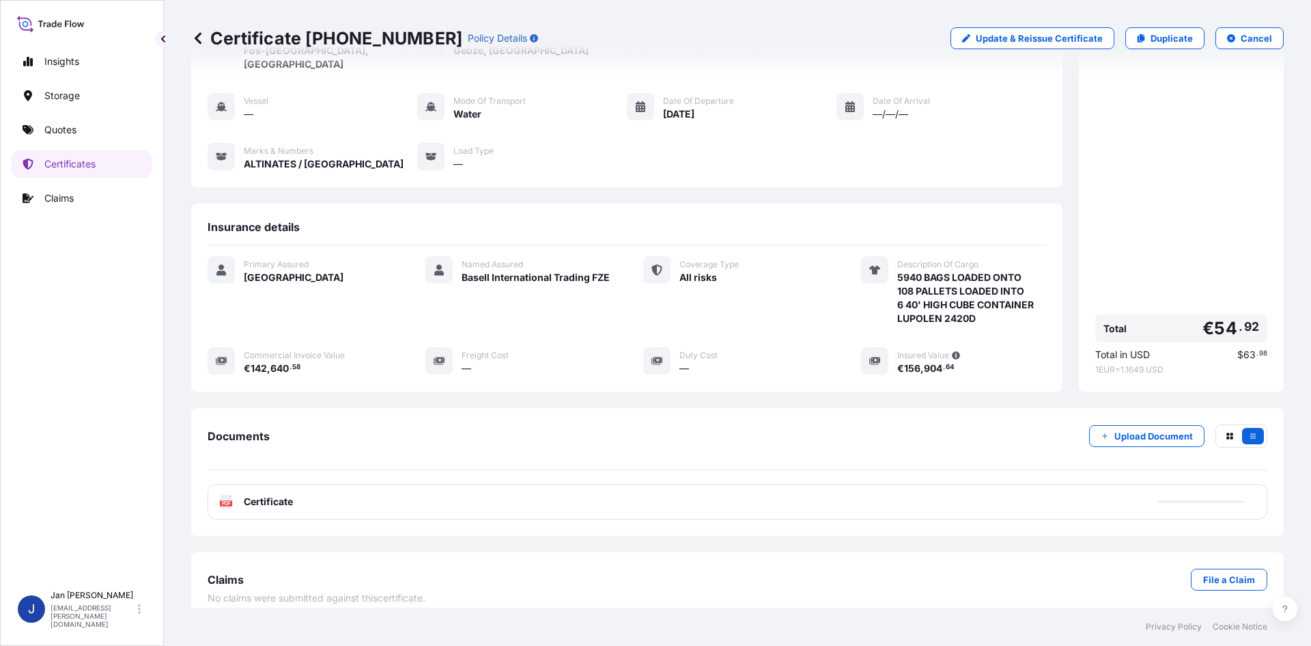
click at [375, 499] on div "PDF Certificate" at bounding box center [738, 502] width 1060 height 36
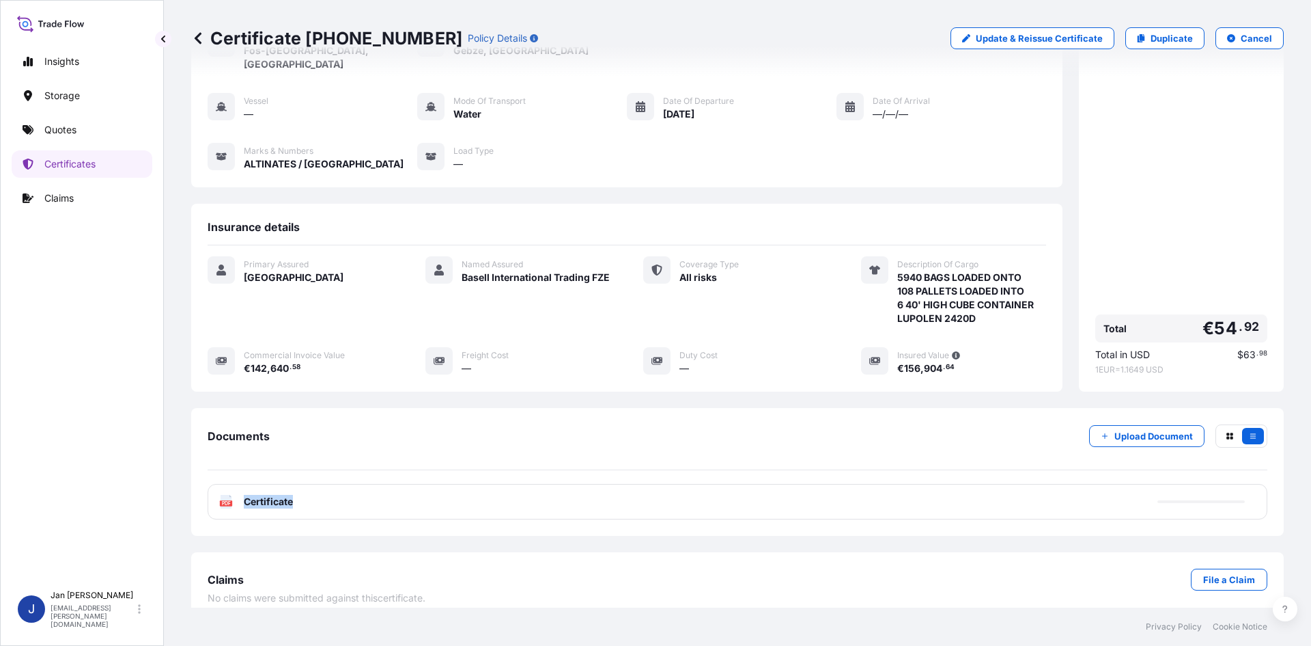
click at [359, 507] on div "Documents Upload Document PDF Certificate" at bounding box center [737, 472] width 1093 height 128
click at [331, 523] on div "Shipment details Reference : 1187428567 5013211050 5013216779 Origin Fos-[GEOGR…" at bounding box center [737, 299] width 1093 height 644
click at [343, 484] on div "PDF Certificate" at bounding box center [738, 502] width 1060 height 36
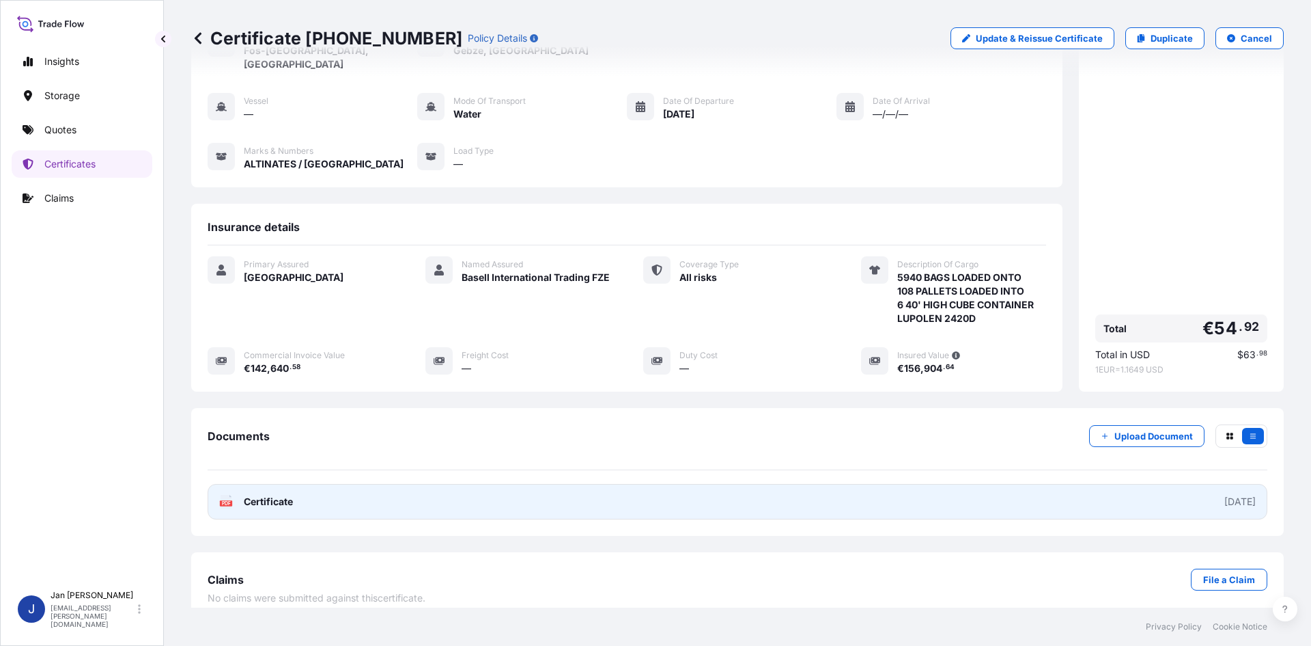
click at [343, 484] on link "PDF Certificate [DATE]" at bounding box center [738, 502] width 1060 height 36
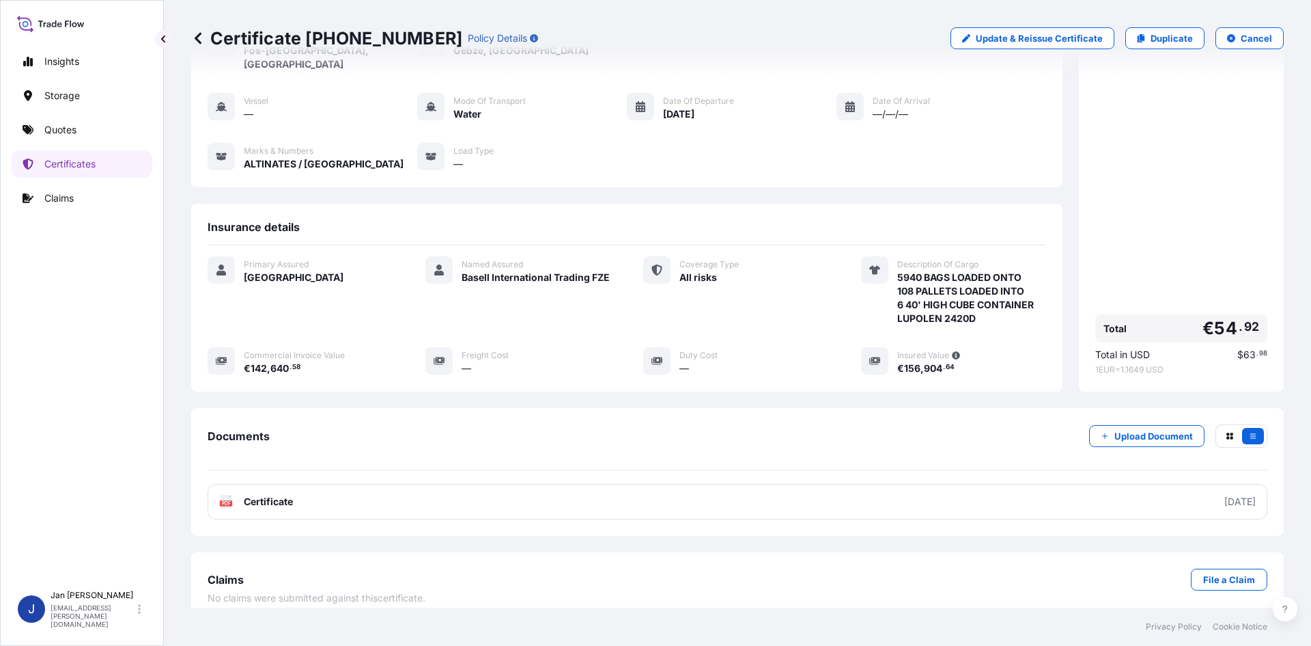
click at [58, 148] on div "Insights Storage Quotes Certificates Claims" at bounding box center [82, 310] width 141 height 548
click at [65, 133] on p "Quotes" at bounding box center [60, 130] width 32 height 14
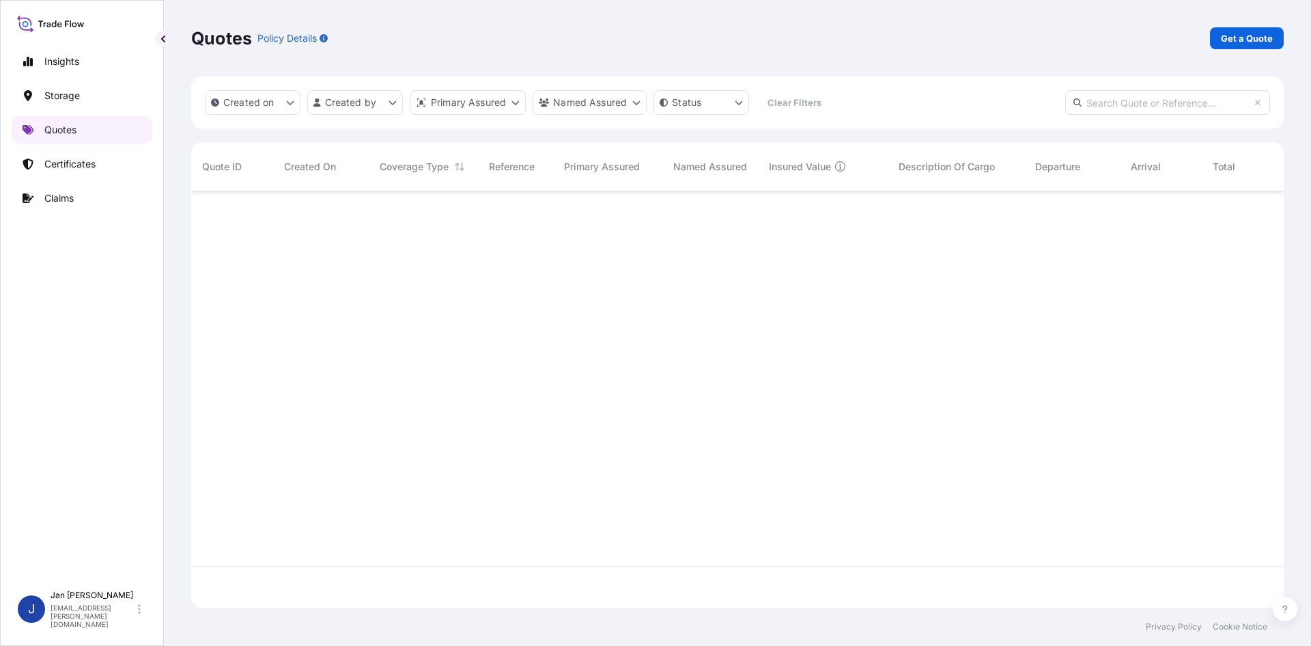
scroll to position [413, 1083]
click at [1265, 38] on p "Get a Quote" at bounding box center [1247, 38] width 52 height 14
select select "Water"
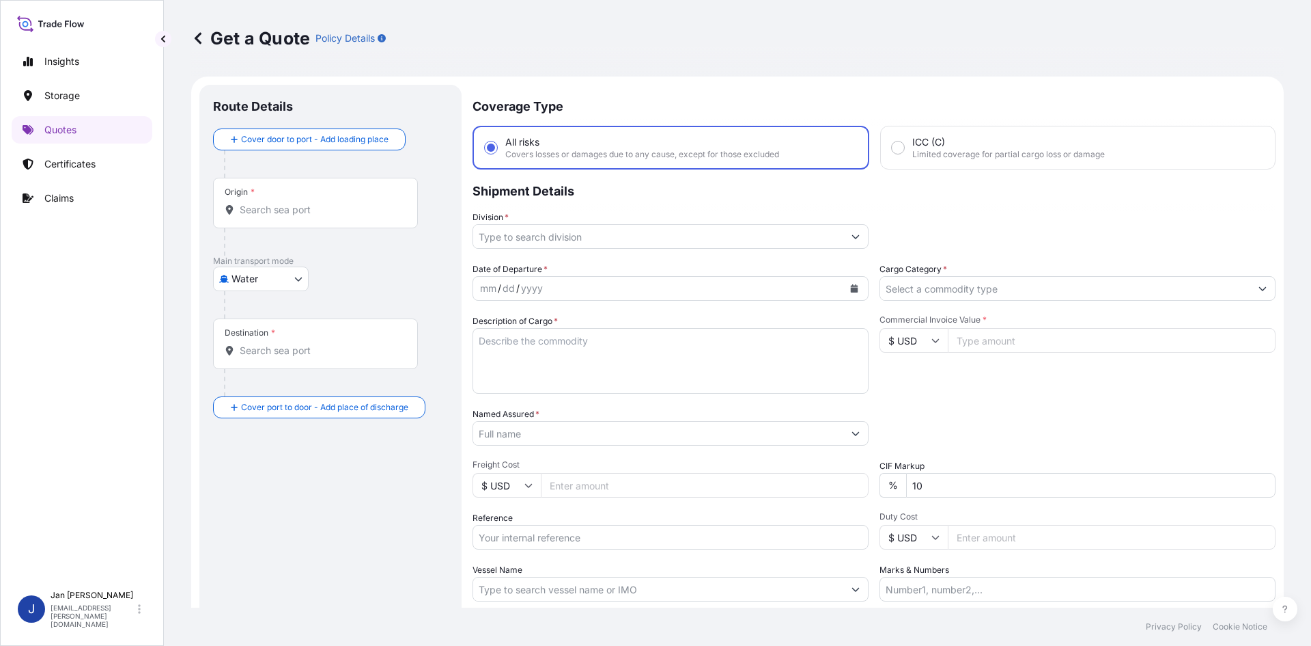
scroll to position [22, 0]
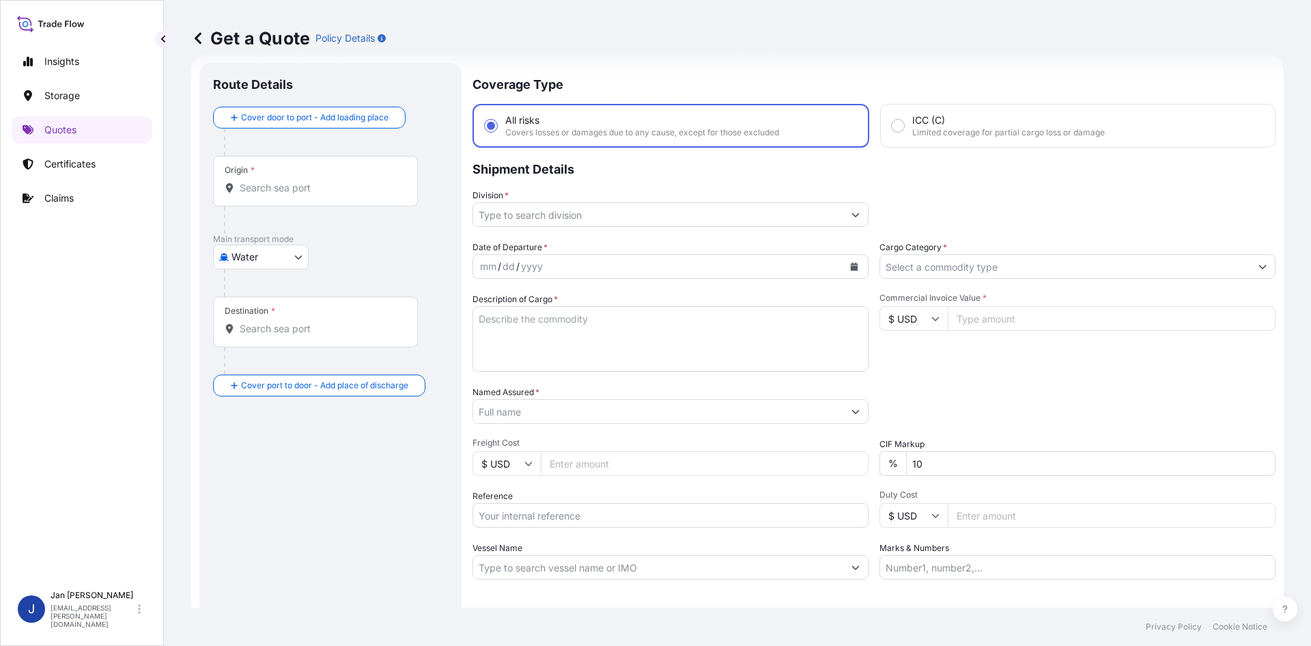
click at [636, 529] on div "Date of Departure * mm / dd / yyyy Cargo Category * Description of Cargo * Comm…" at bounding box center [874, 409] width 803 height 339
click at [635, 518] on input "Reference" at bounding box center [671, 515] width 396 height 25
paste input "1187430454"
type input "1187430454"
drag, startPoint x: 596, startPoint y: 428, endPoint x: 598, endPoint y: 408, distance: 19.9
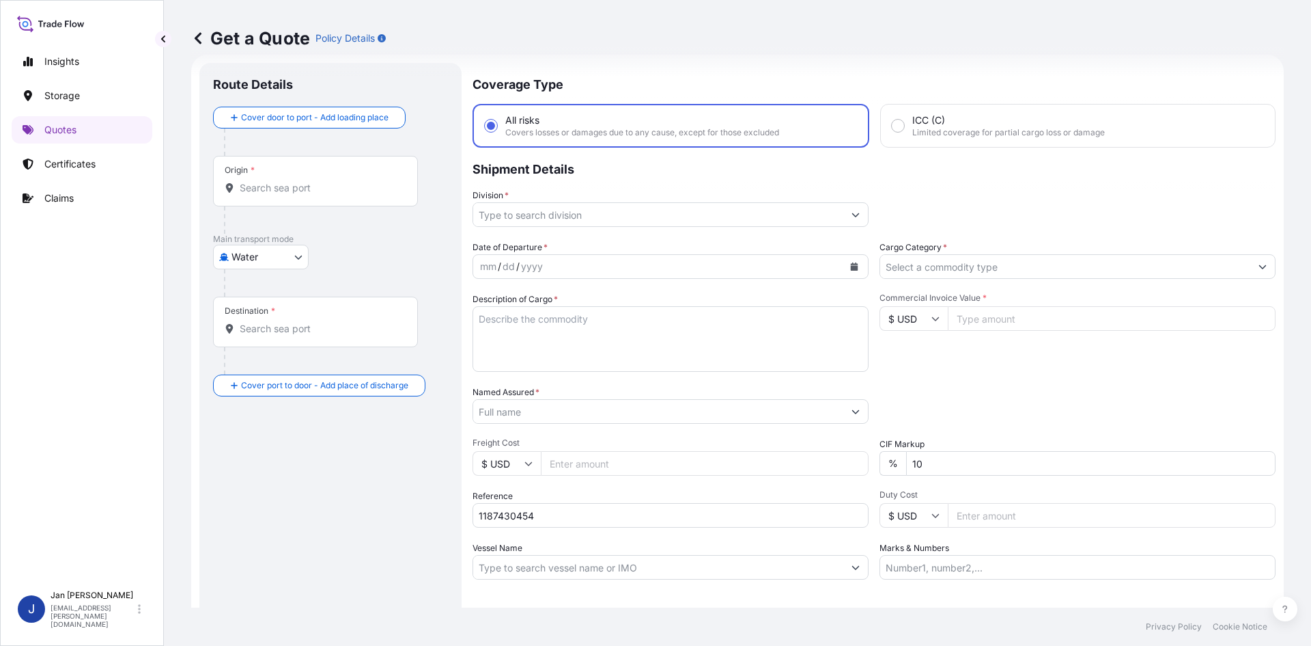
click at [596, 428] on div "Date of Departure * mm / dd / yyyy Cargo Category * Description of Cargo * Comm…" at bounding box center [874, 409] width 803 height 339
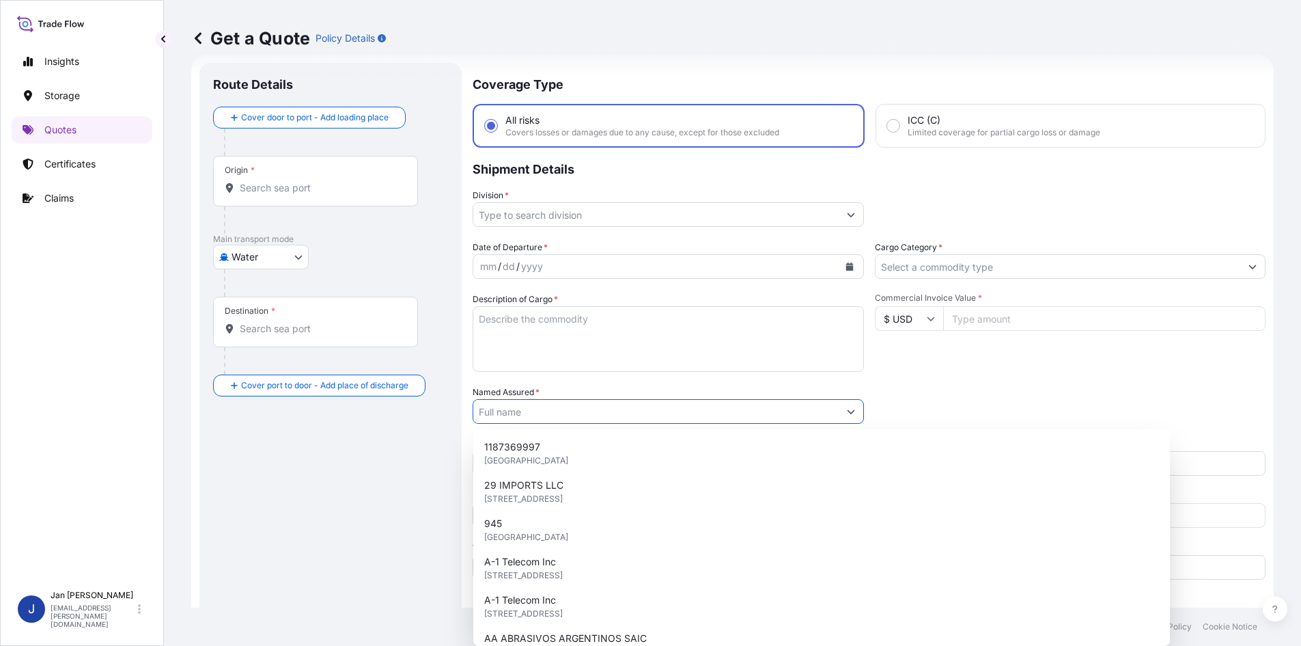
click at [598, 408] on input "Named Assured *" at bounding box center [655, 411] width 365 height 25
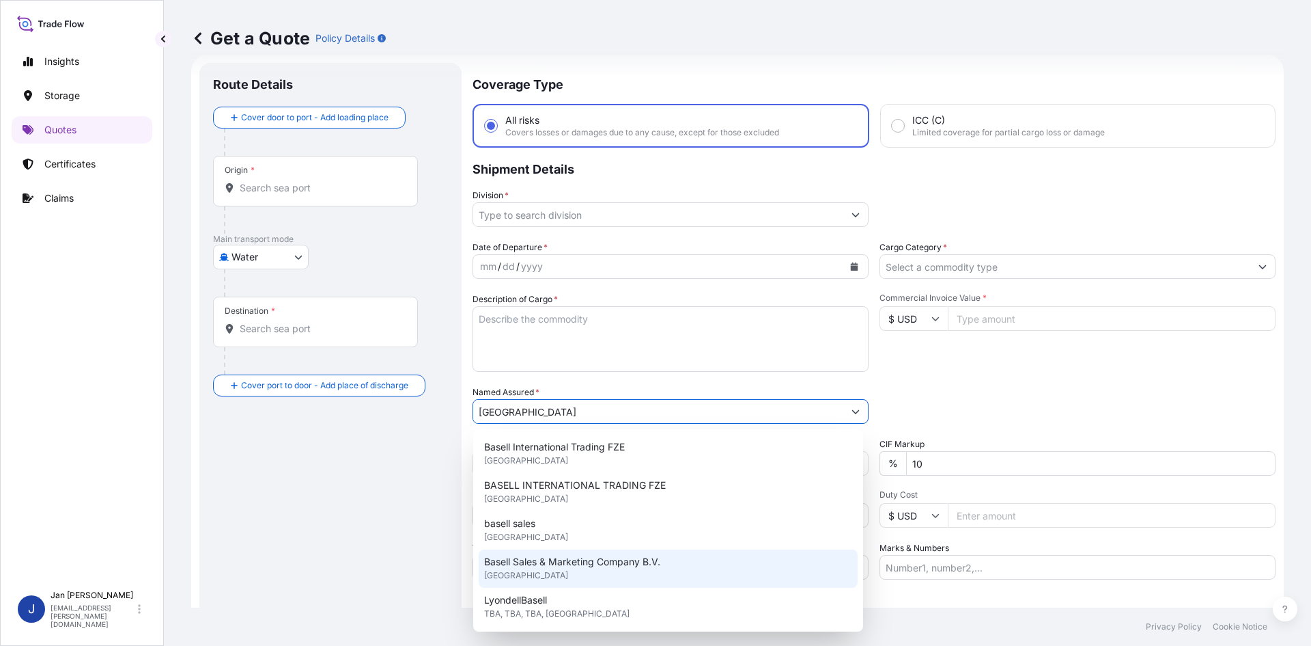
click at [565, 560] on span "Basell Sales & Marketing Company B.V." at bounding box center [572, 562] width 176 height 14
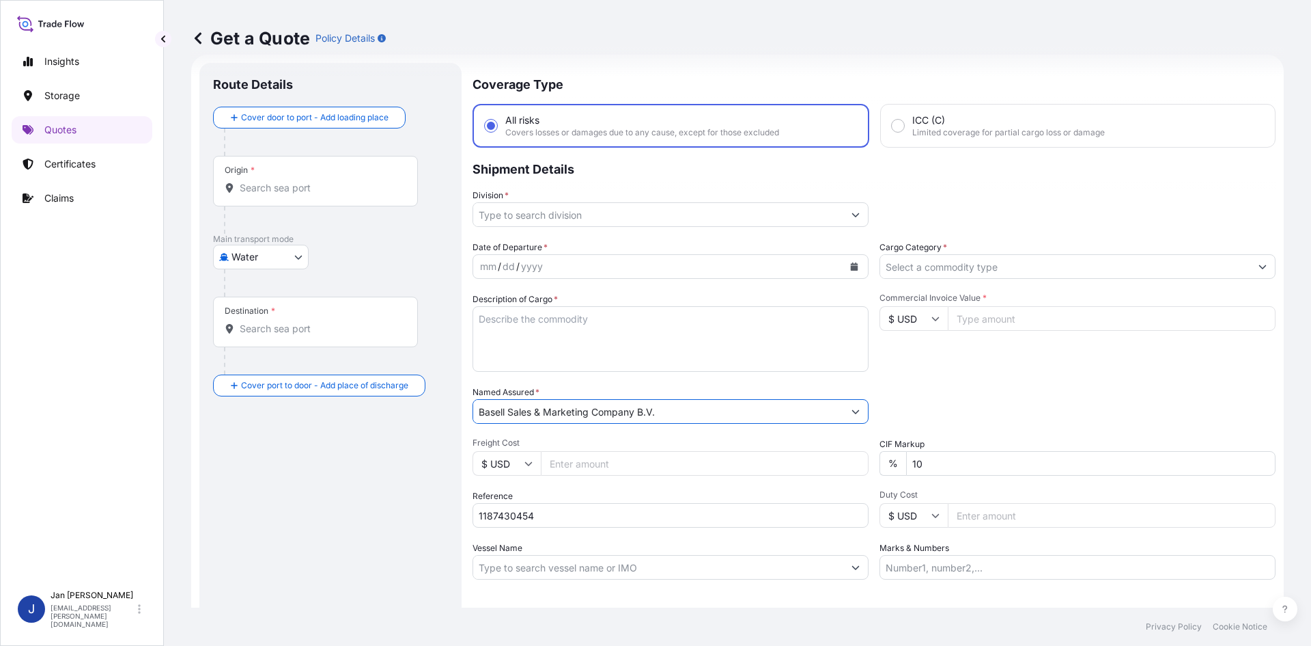
type input "Basell Sales & Marketing Company B.V."
click at [1005, 408] on div "Packing Category Type to search a container mode Please select a primary mode o…" at bounding box center [1078, 404] width 396 height 38
click at [851, 265] on icon "Calendar" at bounding box center [854, 266] width 8 height 8
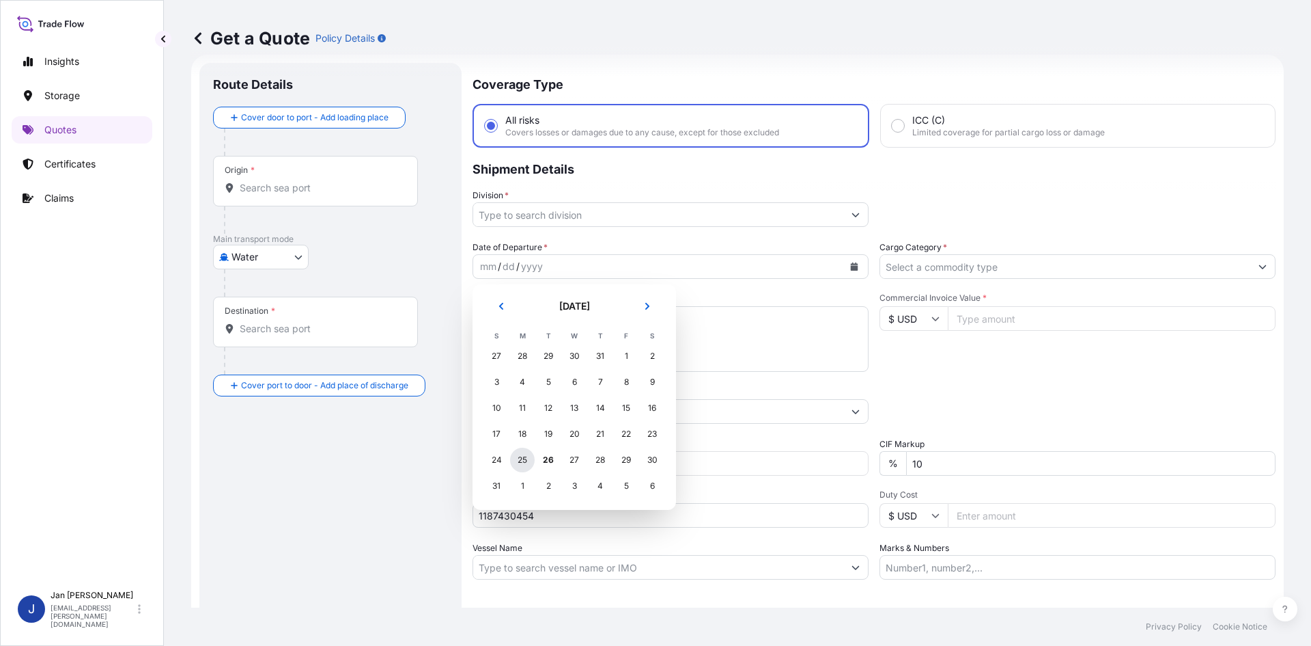
click at [518, 457] on div "25" at bounding box center [522, 459] width 25 height 25
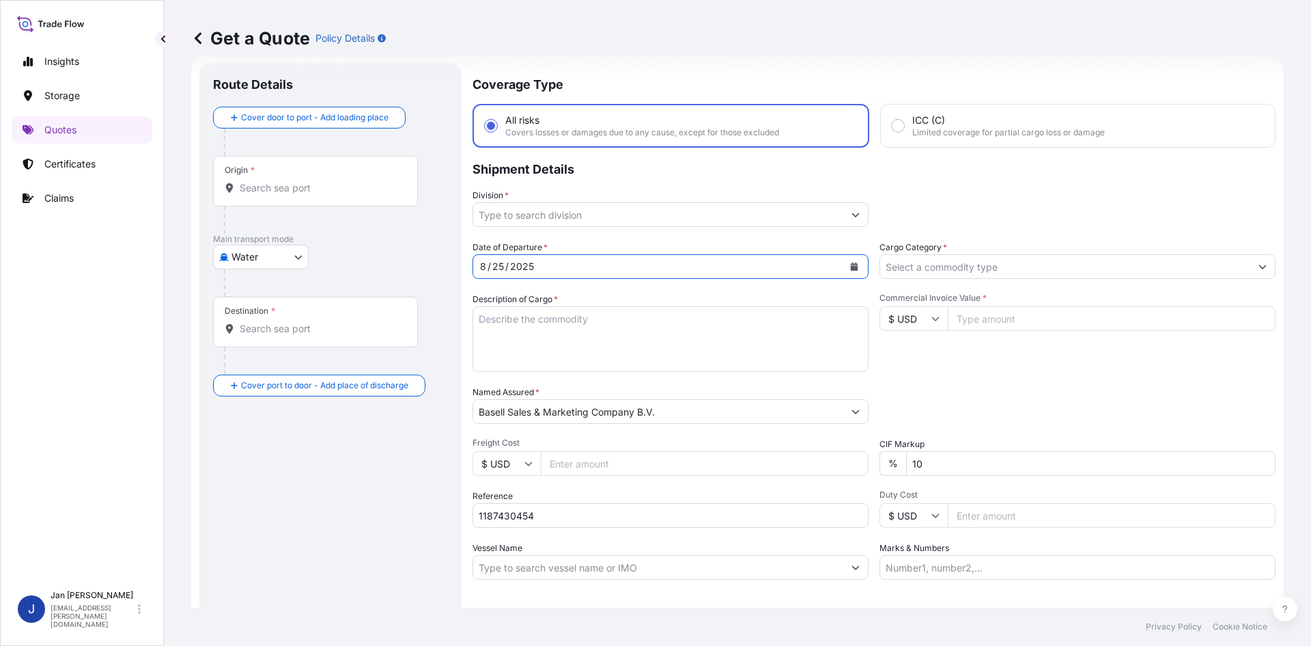
click at [646, 219] on input "Division *" at bounding box center [658, 214] width 370 height 25
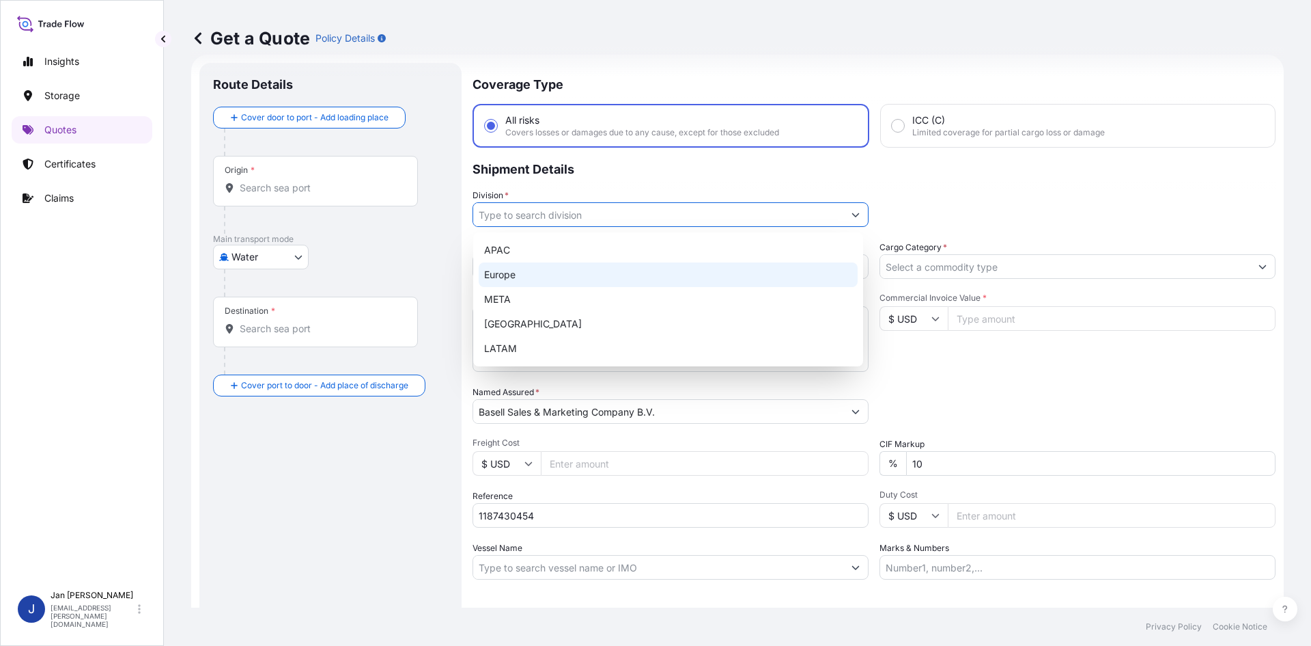
click at [594, 283] on div "Europe" at bounding box center [668, 274] width 379 height 25
type input "Europe"
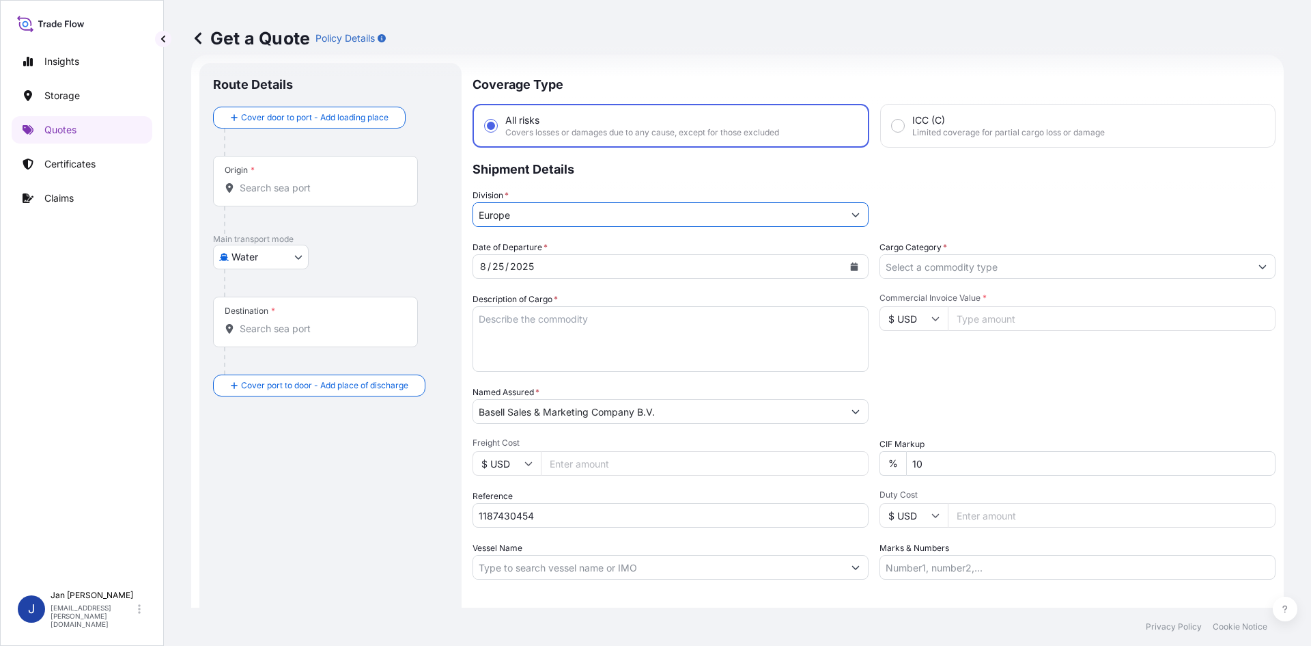
click at [997, 270] on input "Cargo Category *" at bounding box center [1065, 266] width 370 height 25
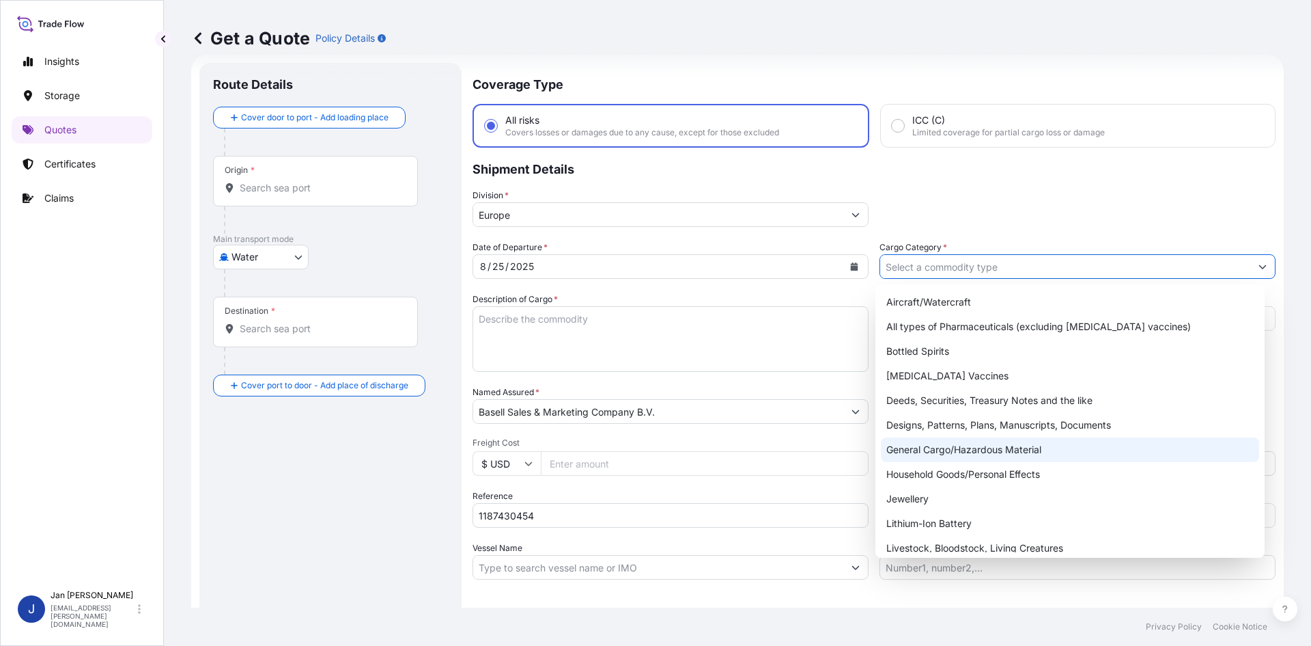
click at [938, 451] on div "General Cargo/Hazardous Material" at bounding box center [1070, 449] width 379 height 25
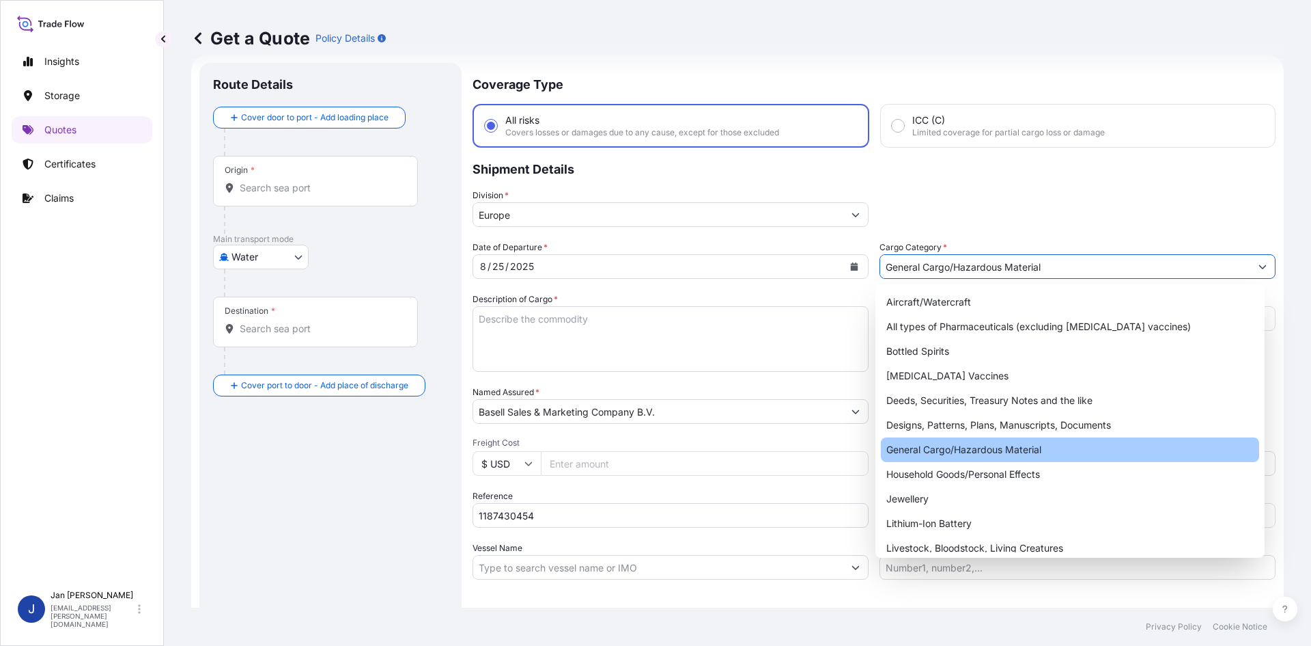
type input "General Cargo/Hazardous Material"
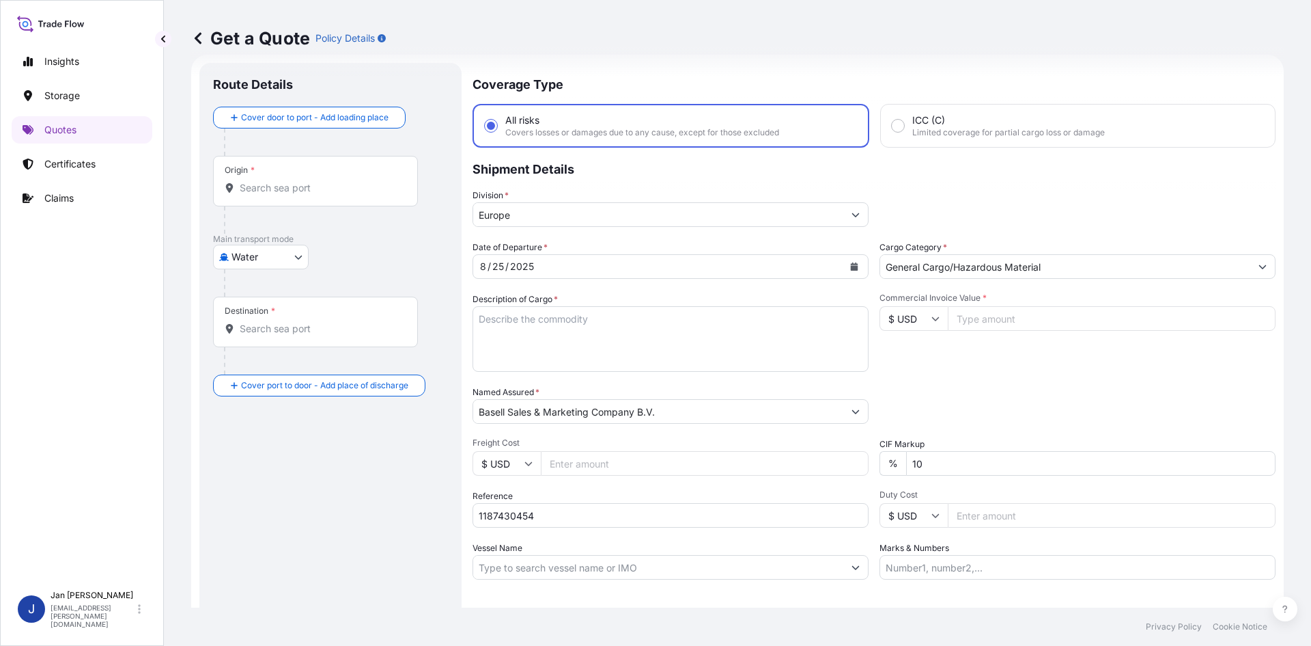
click at [640, 511] on input "1187430454" at bounding box center [671, 515] width 396 height 25
paste input "5013220988"
type input "1187430454 5013220988"
drag, startPoint x: 925, startPoint y: 312, endPoint x: 928, endPoint y: 331, distance: 19.3
click at [925, 312] on input "$ USD" at bounding box center [914, 318] width 68 height 25
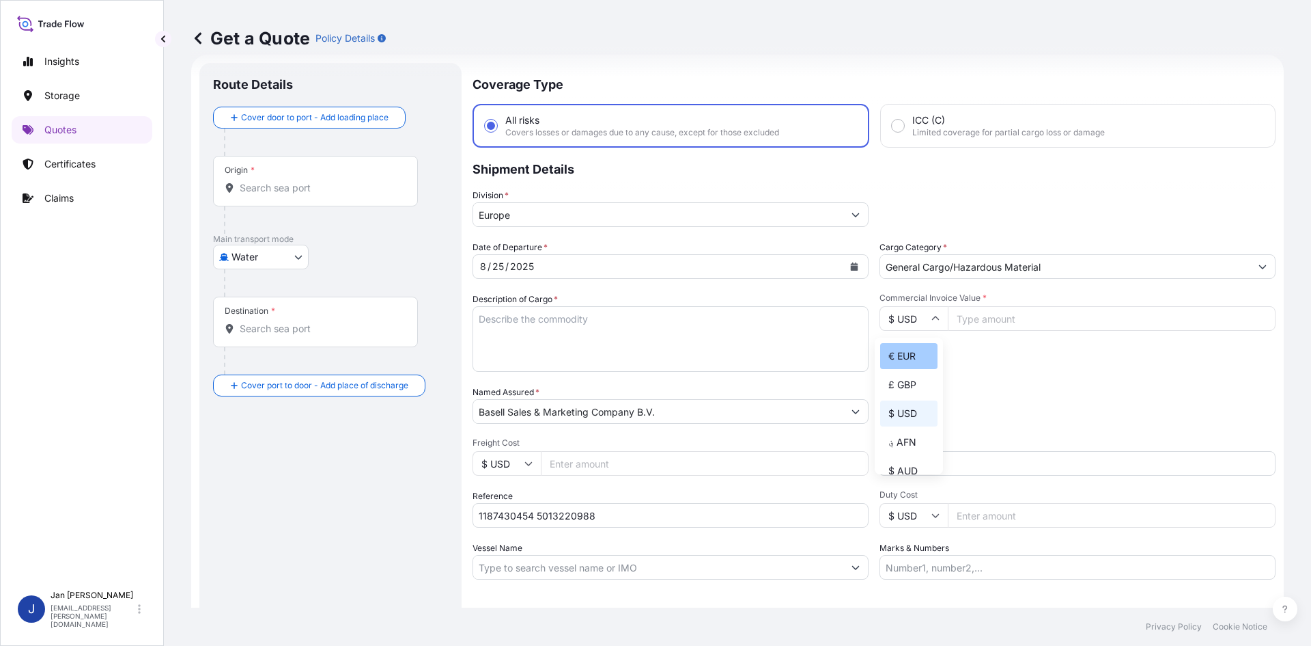
click at [919, 346] on div "€ EUR" at bounding box center [908, 356] width 57 height 26
type input "€ EUR"
click at [1014, 316] on input "Commercial Invoice Value *" at bounding box center [1112, 318] width 328 height 25
type input "45441"
click at [1083, 355] on div "Commercial Invoice Value * € EUR 45441" at bounding box center [1078, 331] width 396 height 79
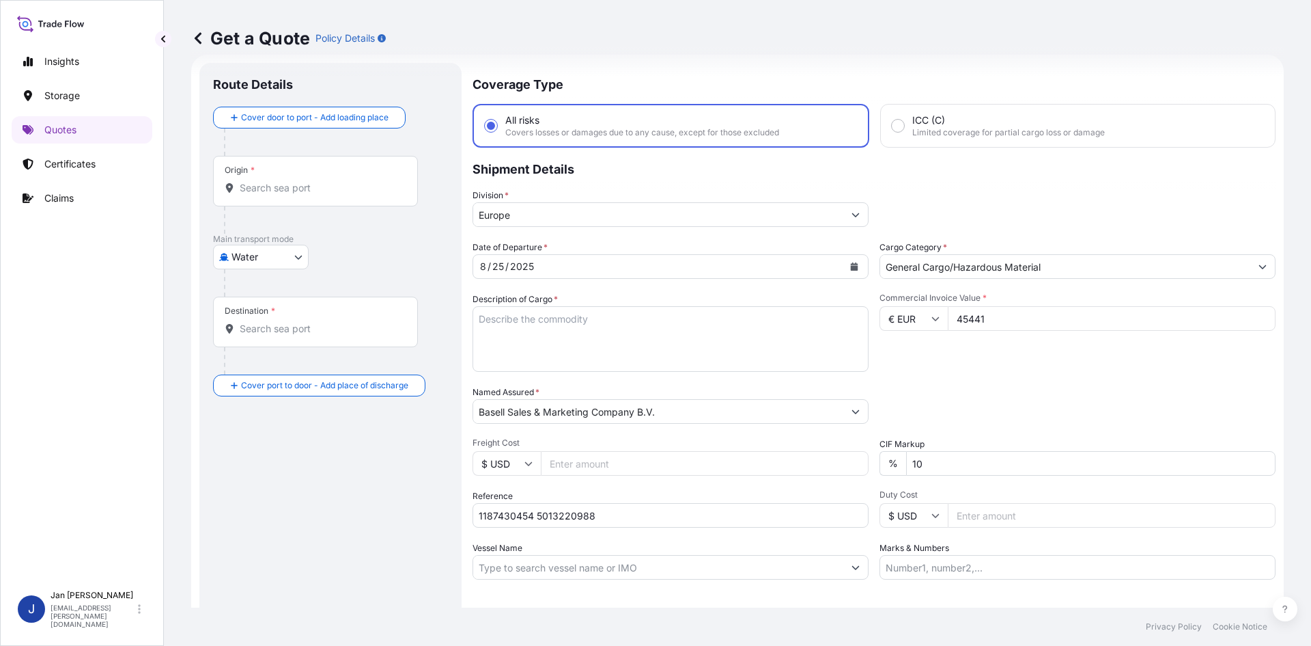
click at [476, 320] on textarea "Description of Cargo *" at bounding box center [671, 339] width 396 height 66
paste textarea "BAGS LOADED ONTO 18 PALLETS LOADED INTO 1 40' HIGH CUBE CONTAINER HOSTACOM G3 U…"
click at [477, 320] on textarea "BAGS LOADED ONTO 18 PALLETS LOADED INTO 1 40' HIGH CUBE CONTAINER HOSTACOM G3 U…" at bounding box center [671, 339] width 396 height 66
click at [466, 320] on form "Route Details Cover door to port - Add loading place Place of loading Road / In…" at bounding box center [737, 372] width 1093 height 635
click at [478, 316] on textarea "BAGS LOADED ONTO 18 PALLETS LOADED INTO 1 40' HIGH CUBE CONTAINER HOSTACOM G3 U…" at bounding box center [671, 339] width 396 height 66
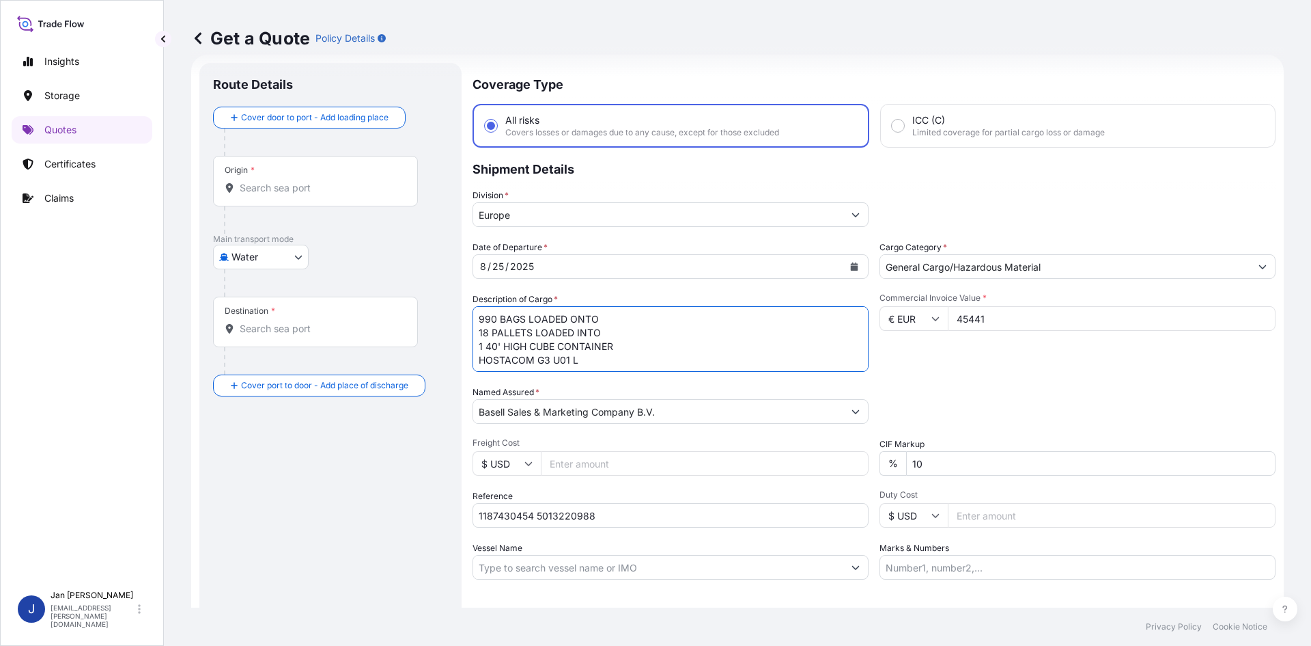
type textarea "990 BAGS LOADED ONTO 18 PALLETS LOADED INTO 1 40' HIGH CUBE CONTAINER HOSTACOM …"
drag, startPoint x: 980, startPoint y: 577, endPoint x: 939, endPoint y: 597, distance: 45.5
click at [979, 577] on input "Marks & Numbers" at bounding box center [1078, 567] width 396 height 25
paste input "ULTRA PLASTIK / [GEOGRAPHIC_DATA]"
type input "ULTRA PLASTIK / [GEOGRAPHIC_DATA]"
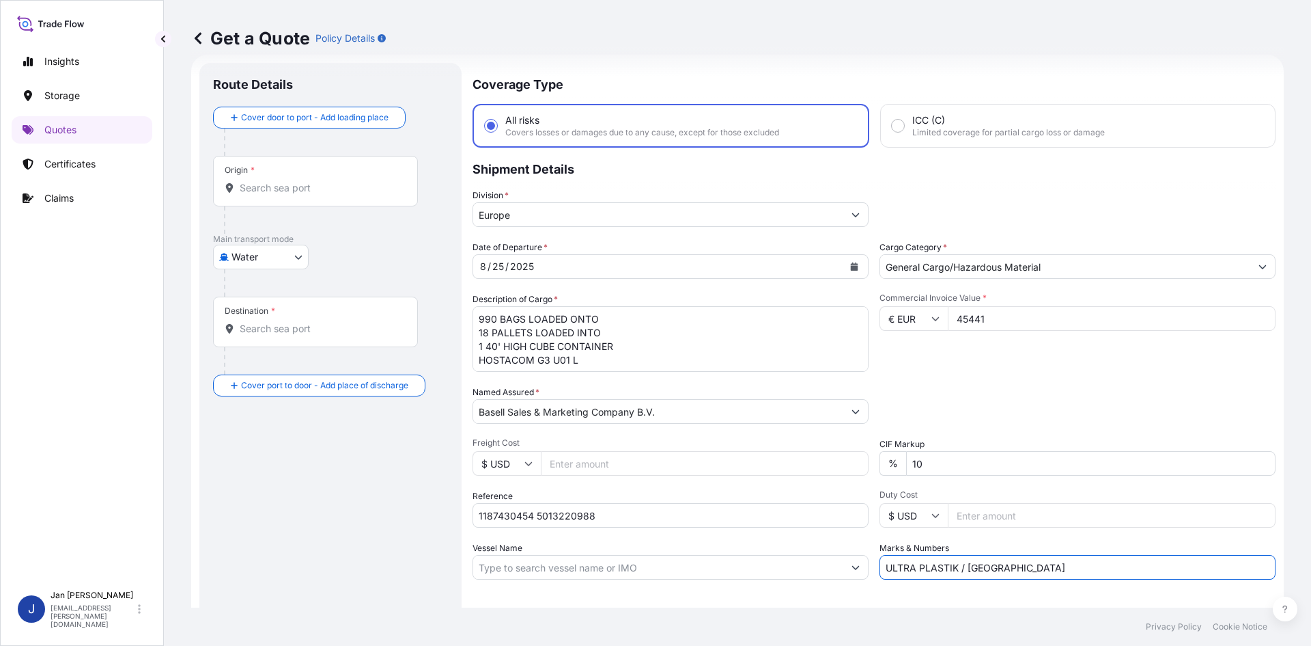
click at [939, 597] on div "Letter of Credit This shipment has a letter of credit Letter of credit * Letter…" at bounding box center [874, 616] width 803 height 53
drag, startPoint x: 225, startPoint y: 225, endPoint x: 287, endPoint y: 176, distance: 79.2
click at [247, 210] on div at bounding box center [321, 219] width 194 height 27
click at [298, 170] on div "Origin *" at bounding box center [315, 181] width 205 height 51
click at [298, 181] on input "Origin *" at bounding box center [320, 188] width 161 height 14
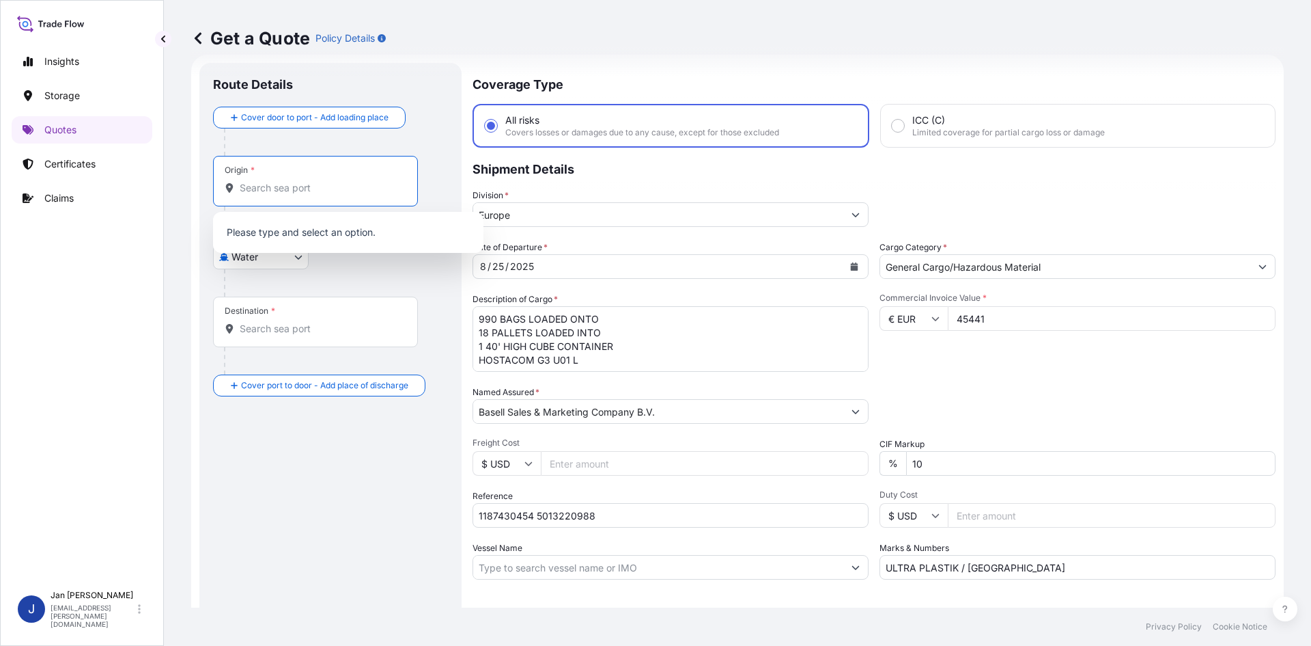
paste input "[GEOGRAPHIC_DATA]"
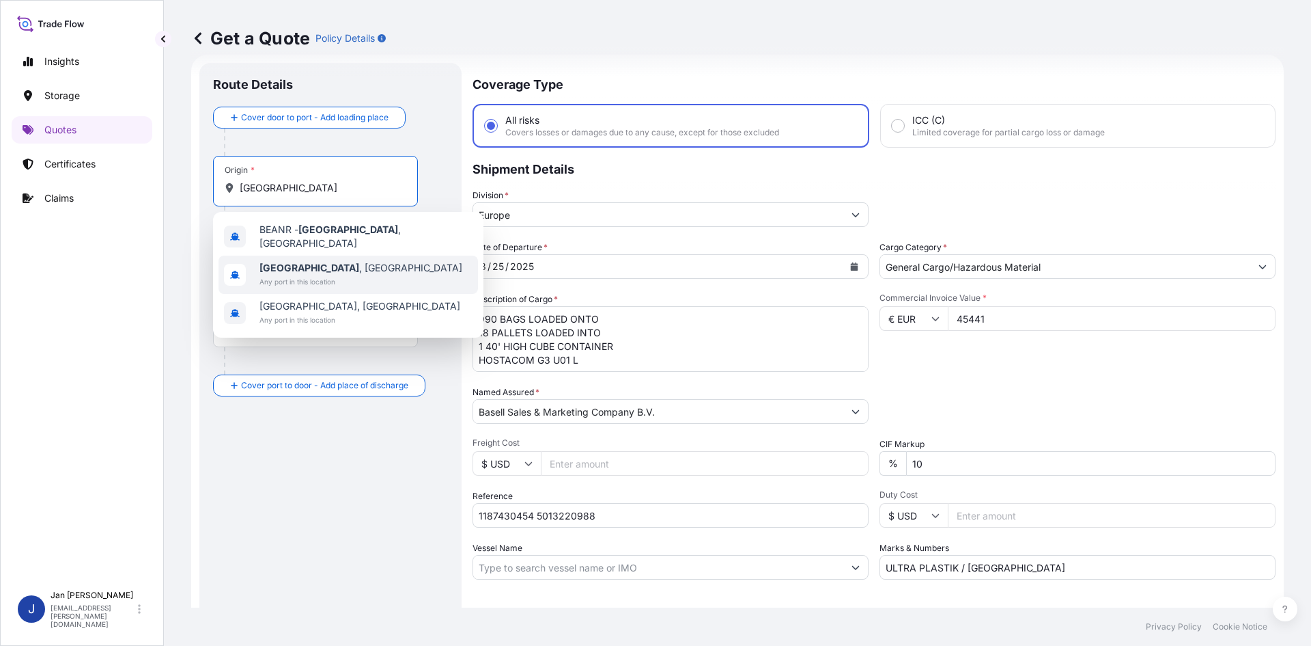
click at [318, 266] on span "[GEOGRAPHIC_DATA] , [GEOGRAPHIC_DATA]" at bounding box center [361, 268] width 203 height 14
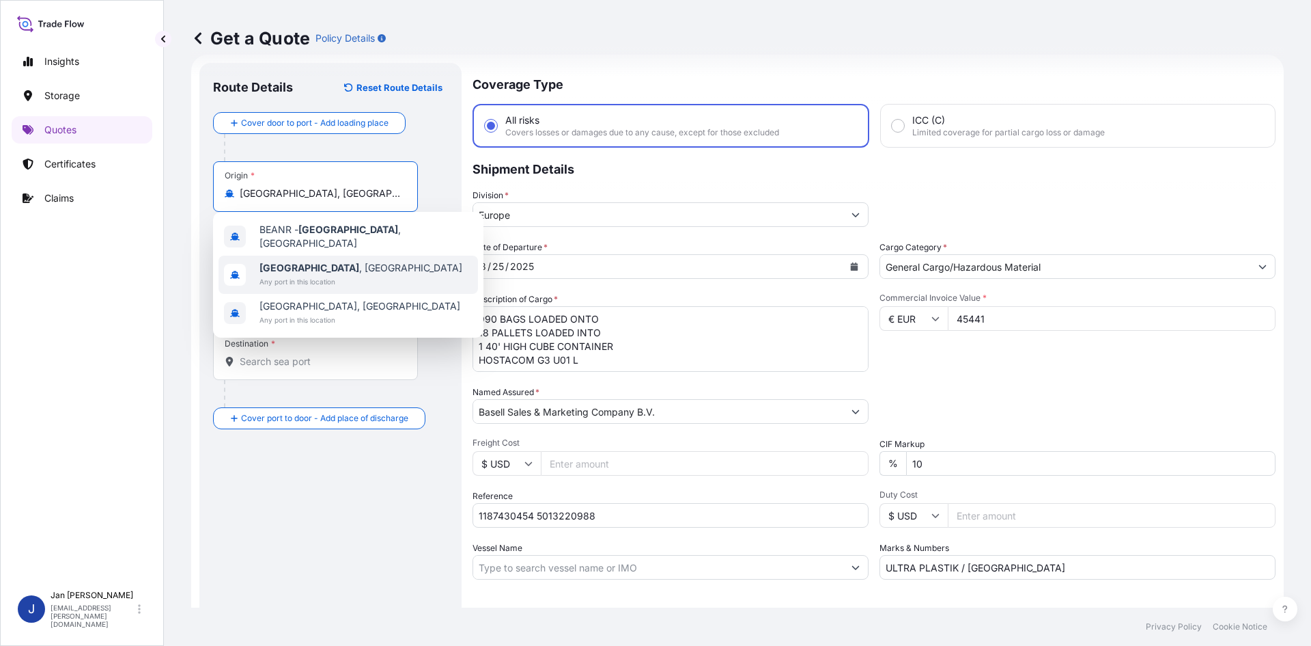
type input "[GEOGRAPHIC_DATA], [GEOGRAPHIC_DATA]"
click at [399, 256] on div at bounding box center [321, 252] width 194 height 27
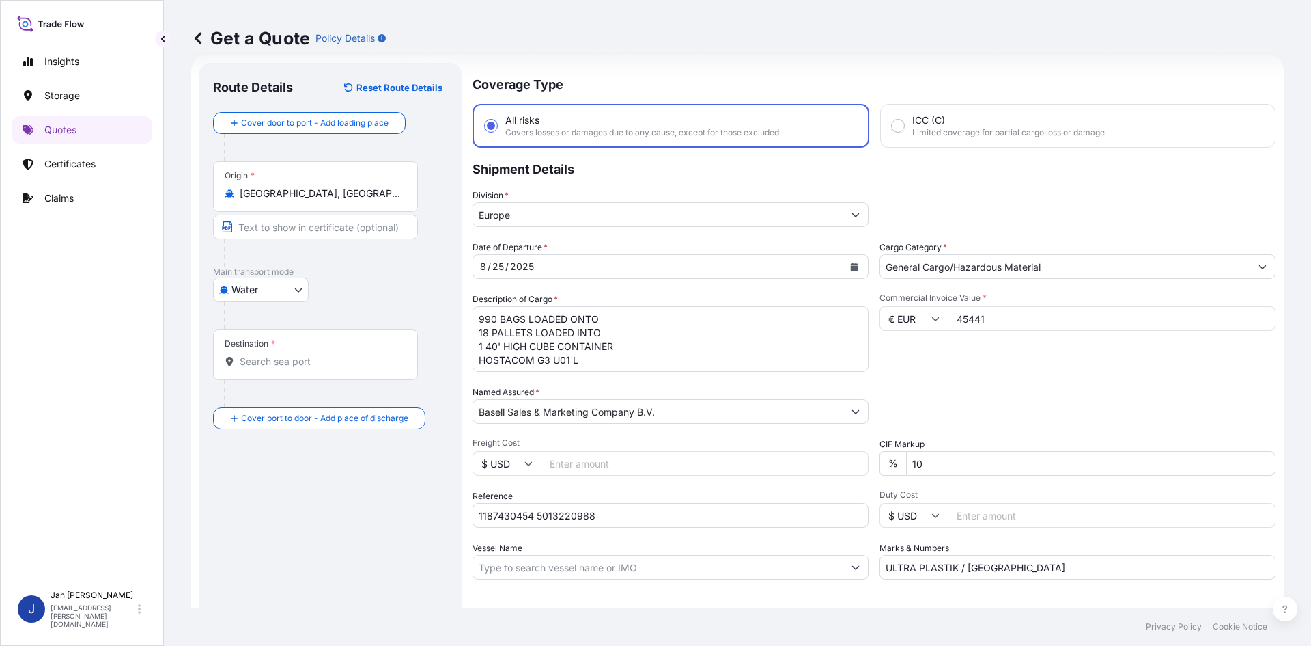
click at [319, 351] on div "Destination *" at bounding box center [315, 354] width 205 height 51
click at [319, 355] on input "Destination *" at bounding box center [320, 362] width 161 height 14
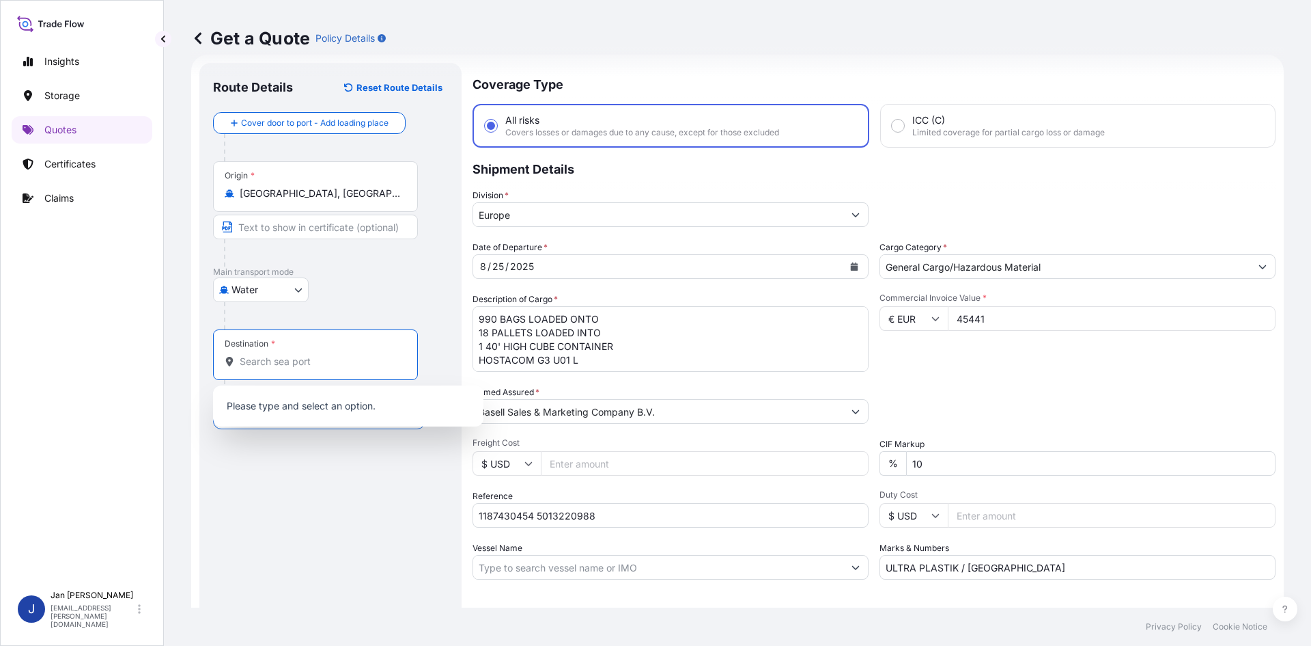
paste input "GEMLIK"
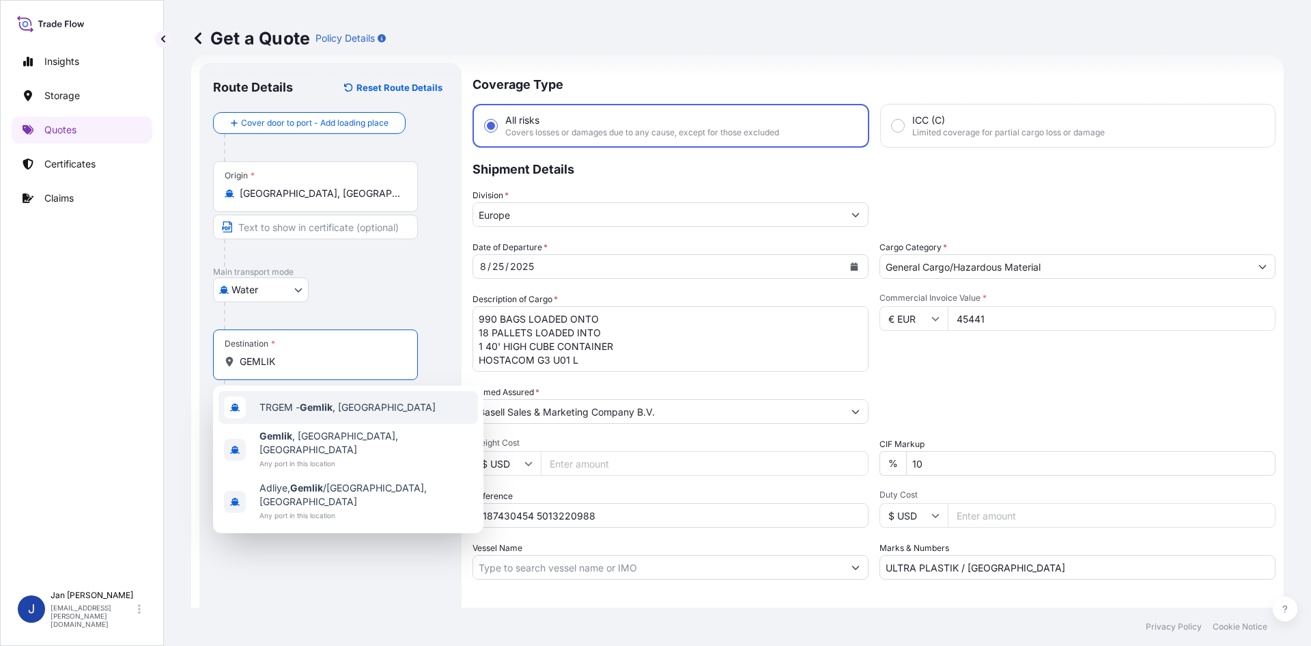
click at [346, 413] on span "TRGEM - Gemlik , [GEOGRAPHIC_DATA]" at bounding box center [348, 407] width 176 height 14
type input "TRGEM - Gemlik, [GEOGRAPHIC_DATA]"
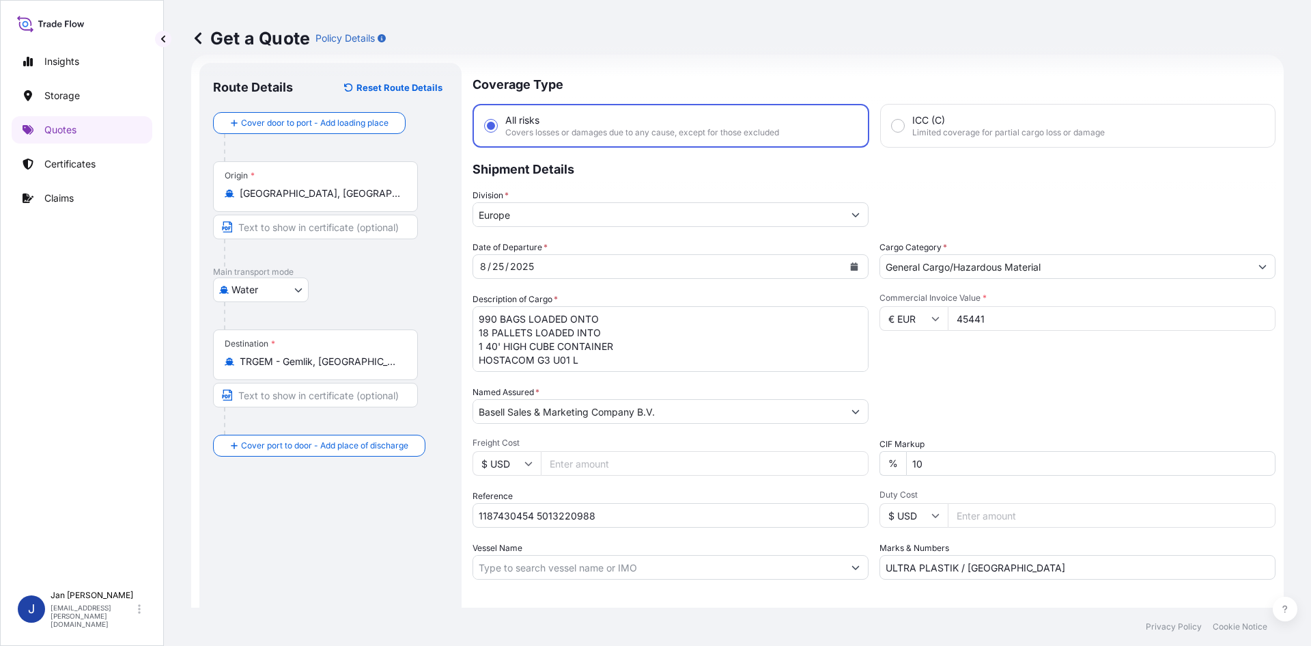
click at [263, 610] on footer "Privacy Policy Cookie Notice" at bounding box center [738, 626] width 1148 height 38
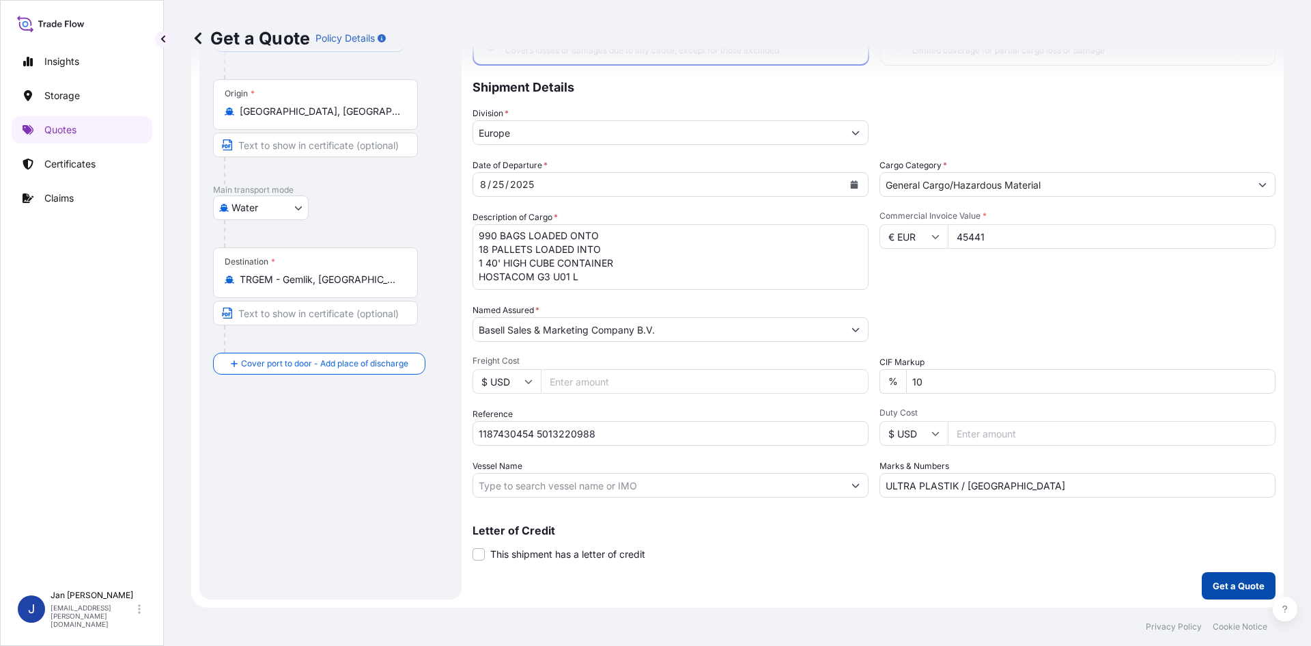
click at [1210, 577] on button "Get a Quote" at bounding box center [1239, 585] width 74 height 27
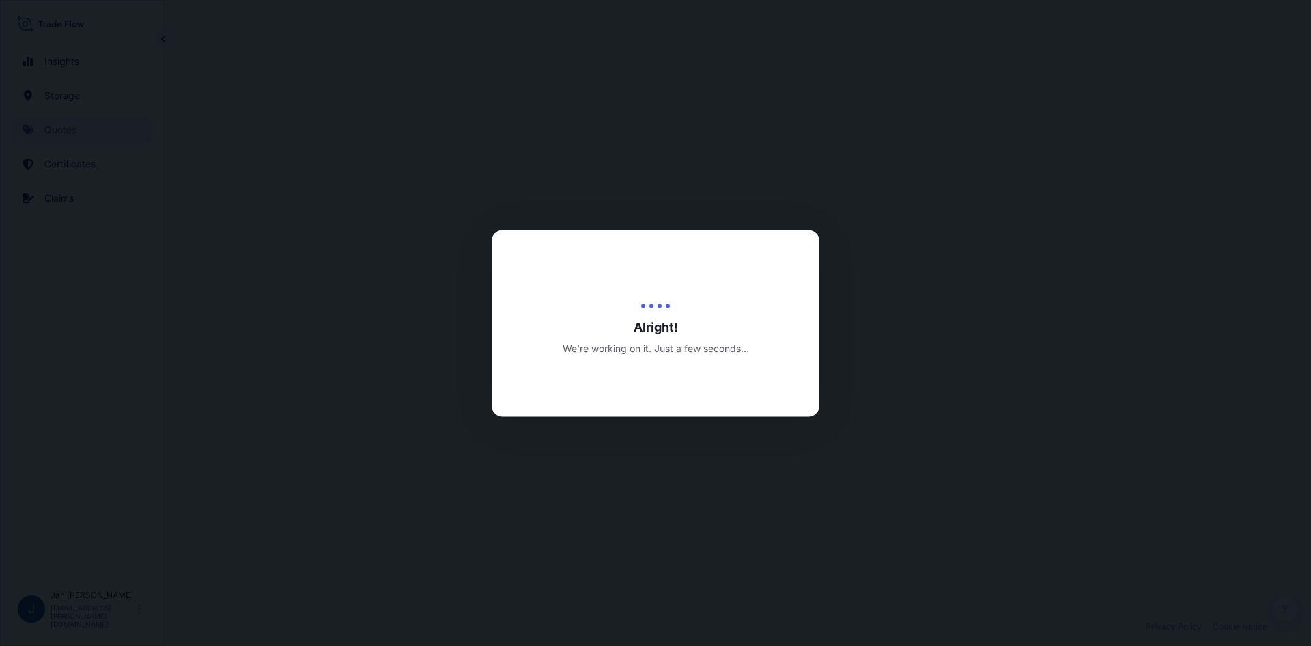
select select "Water"
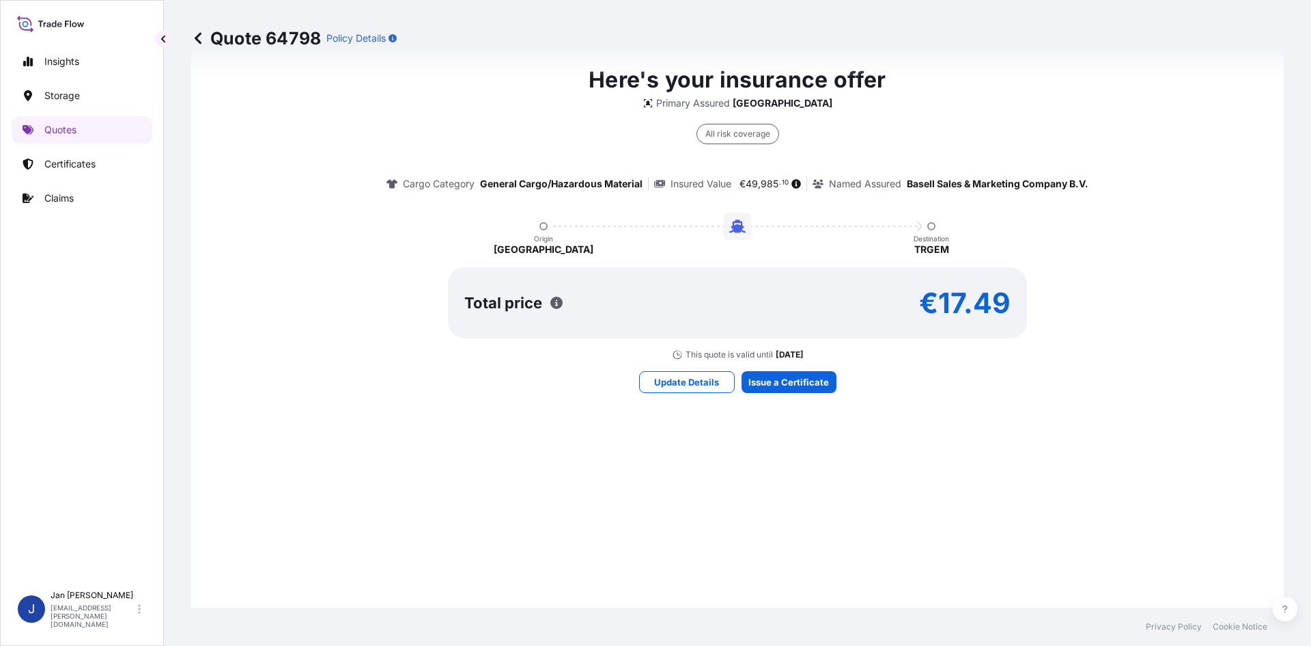
click at [784, 399] on div "Here's your insurance offer Primary Assured [GEOGRAPHIC_DATA] All risk coverage…" at bounding box center [737, 228] width 1055 height 964
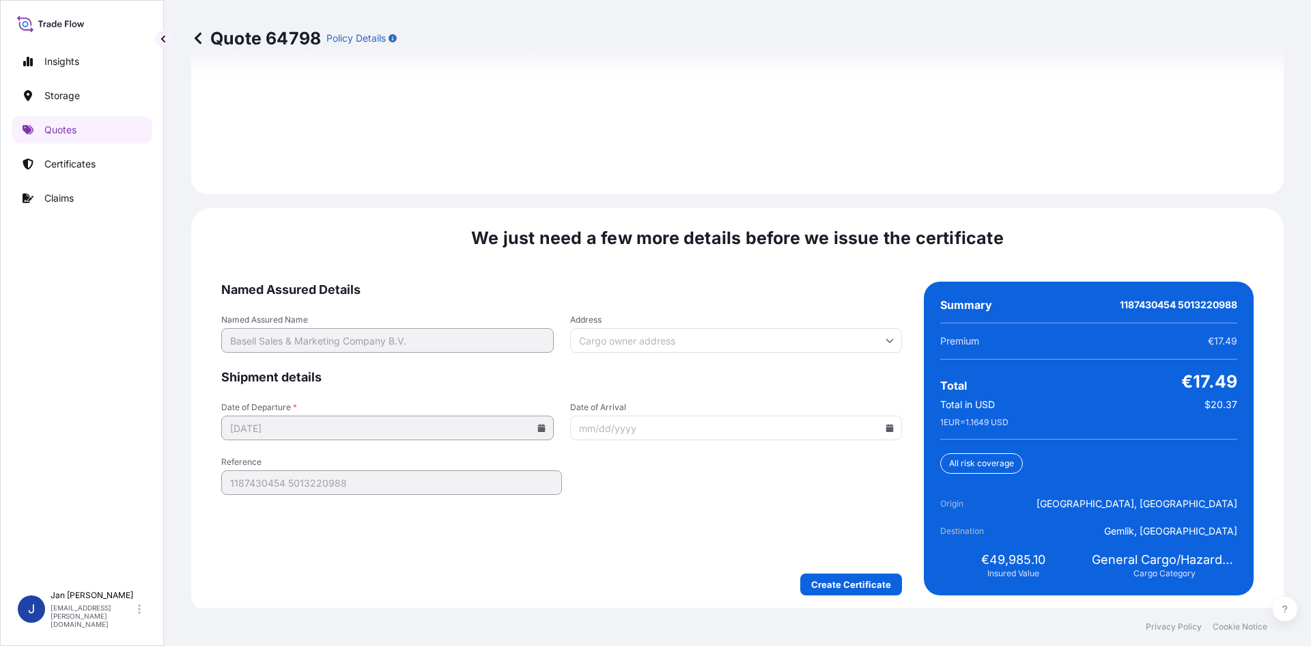
scroll to position [1960, 0]
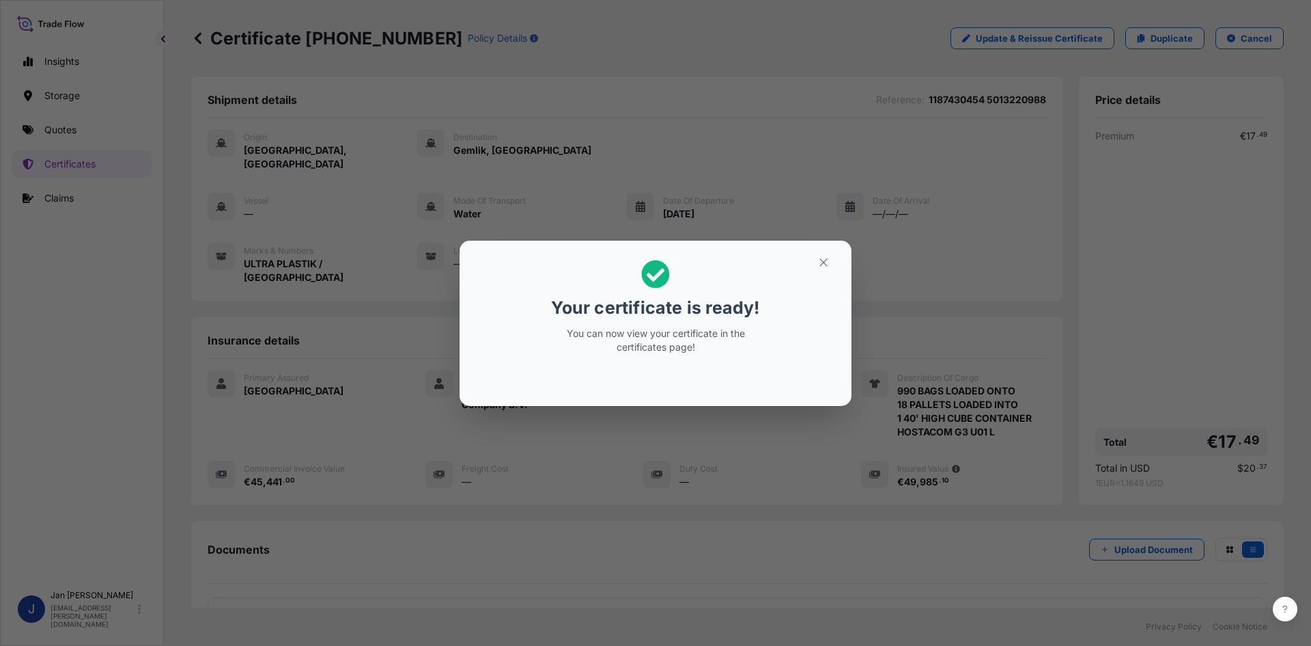
click at [804, 136] on div "Your certificate is ready! You can now view your certificate in the certificate…" at bounding box center [655, 323] width 1311 height 646
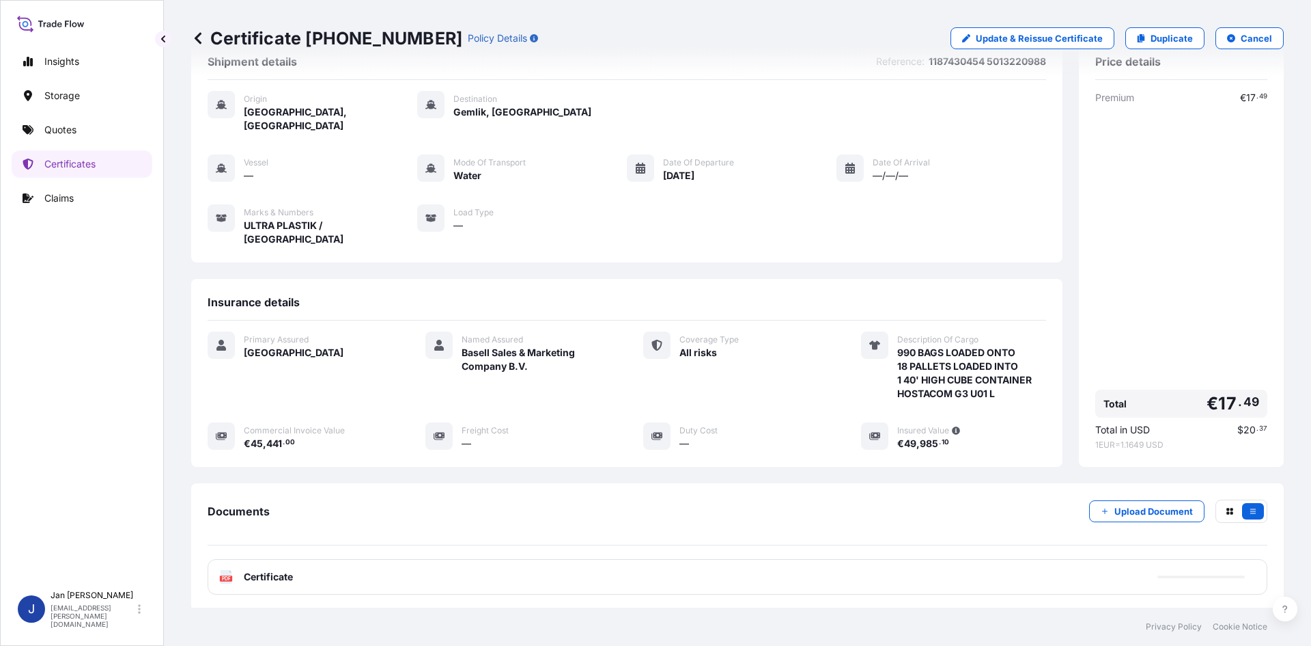
scroll to position [100, 0]
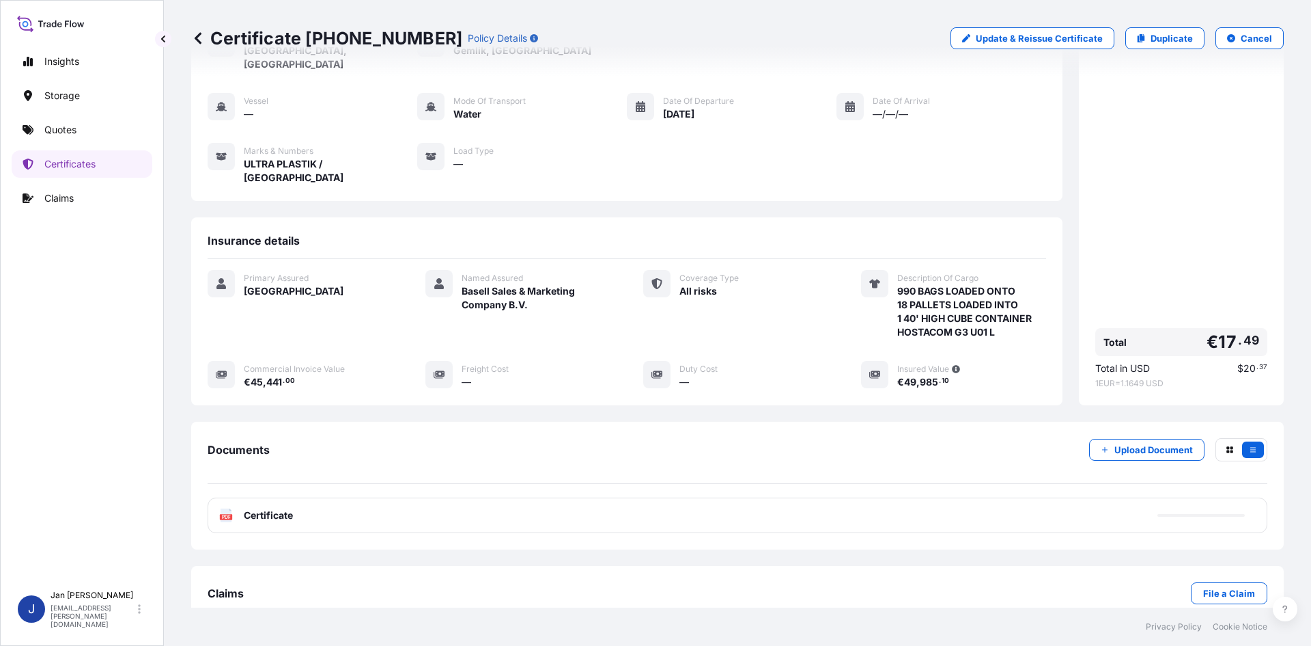
click at [320, 497] on div "PDF Certificate" at bounding box center [738, 515] width 1060 height 36
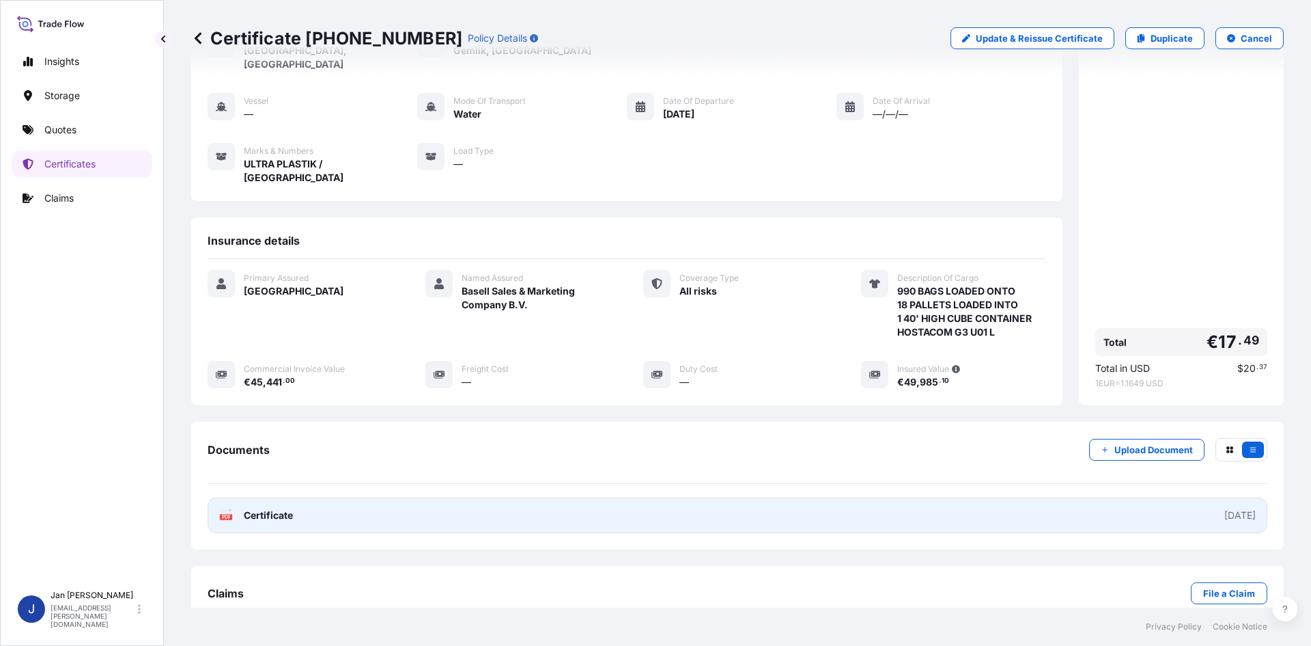
click at [318, 497] on link "PDF Certificate [DATE]" at bounding box center [738, 515] width 1060 height 36
